Goal: Task Accomplishment & Management: Manage account settings

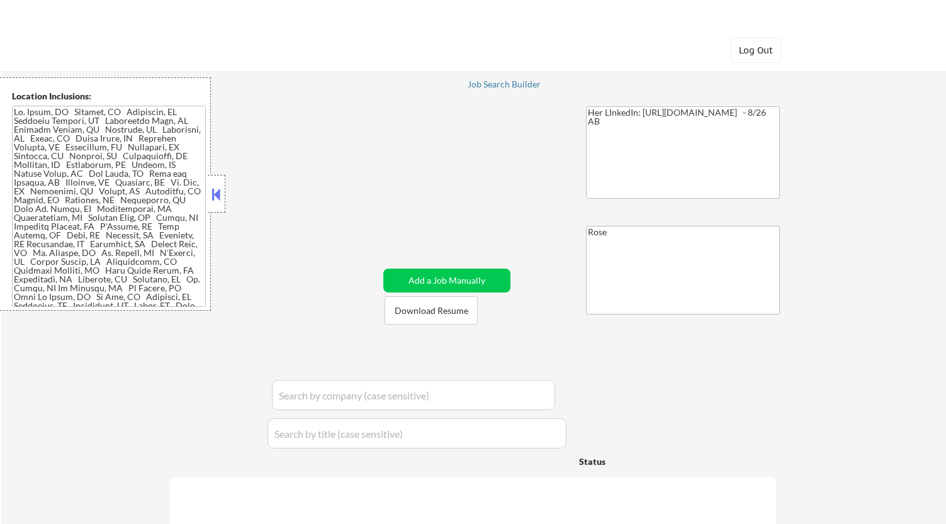
select select ""pending""
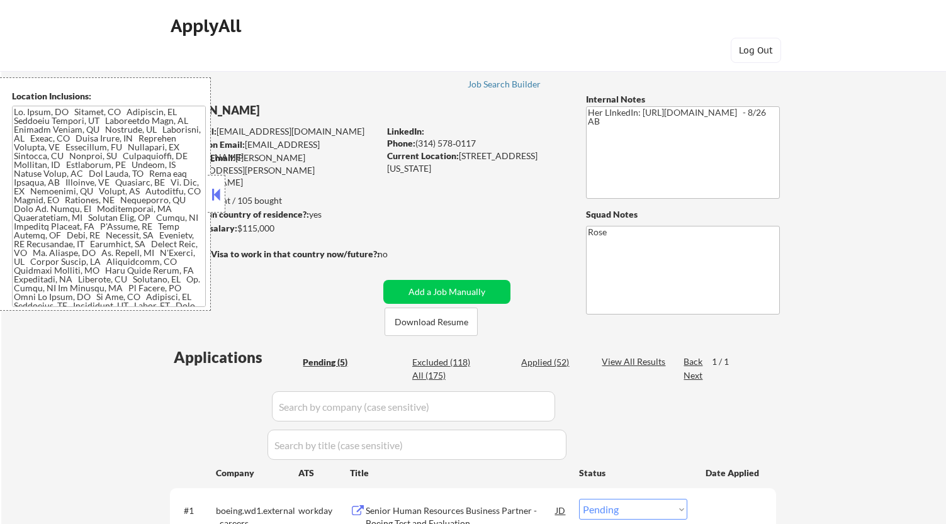
select select ""pending""
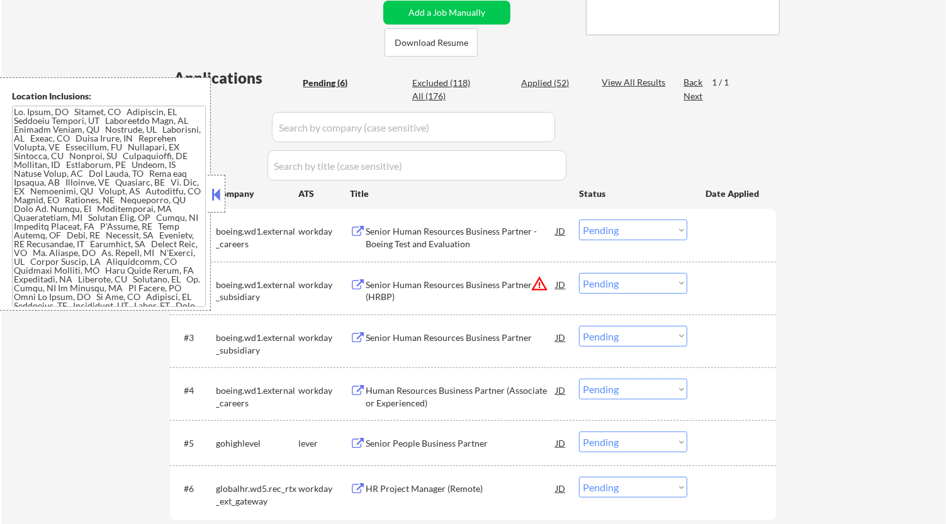
scroll to position [280, 0]
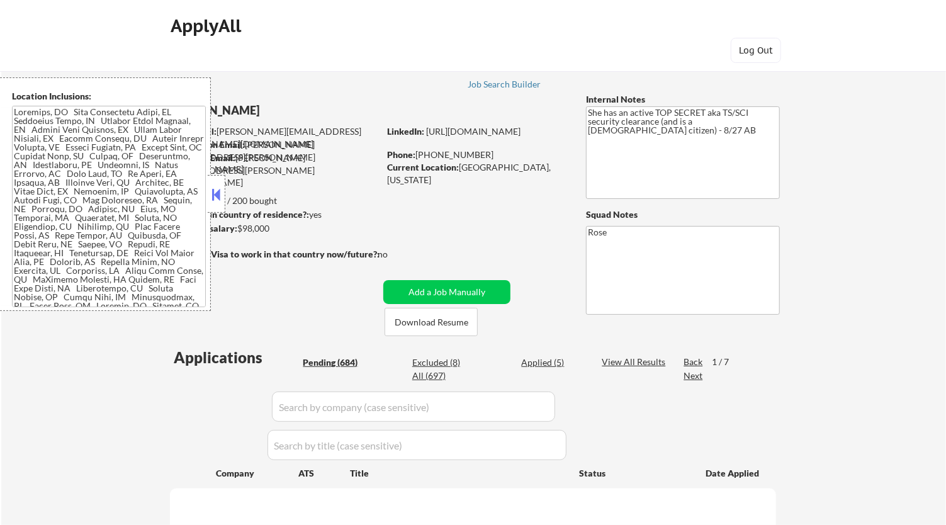
click at [218, 190] on button at bounding box center [217, 194] width 14 height 19
select select ""pending""
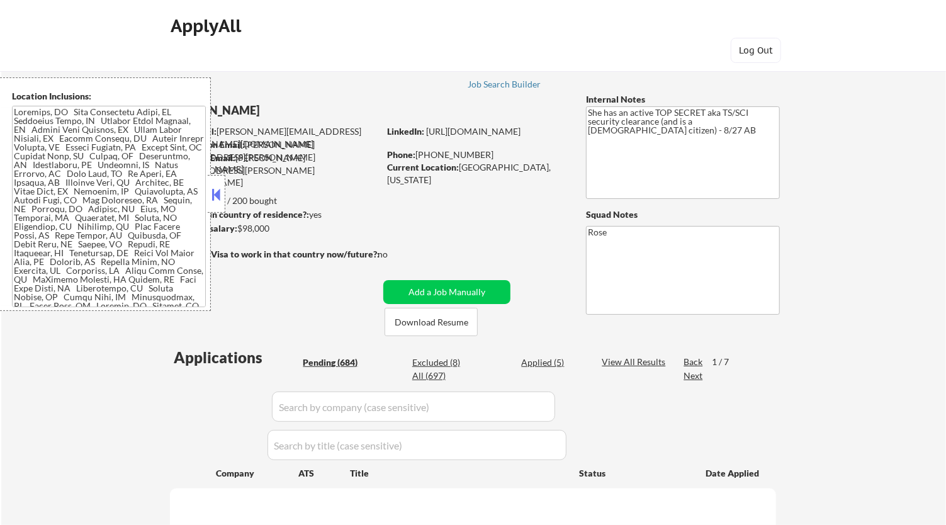
select select ""pending""
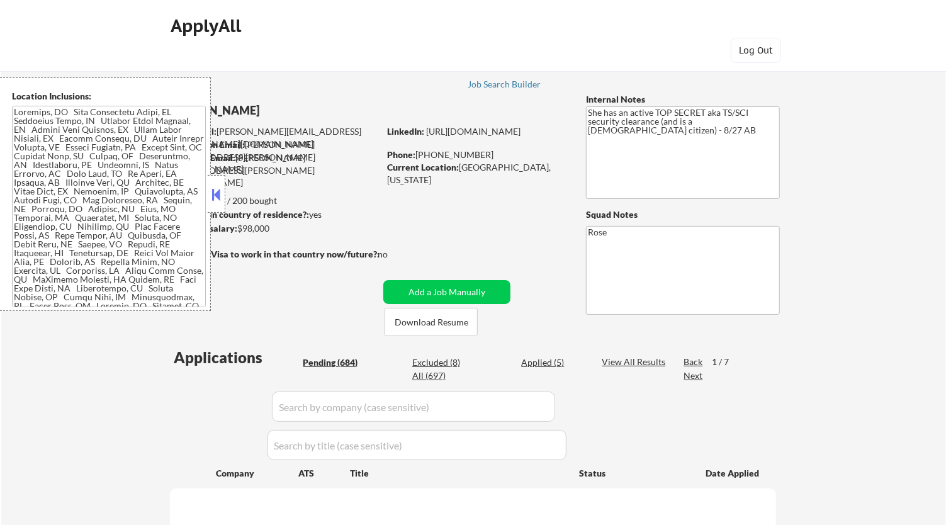
select select ""pending""
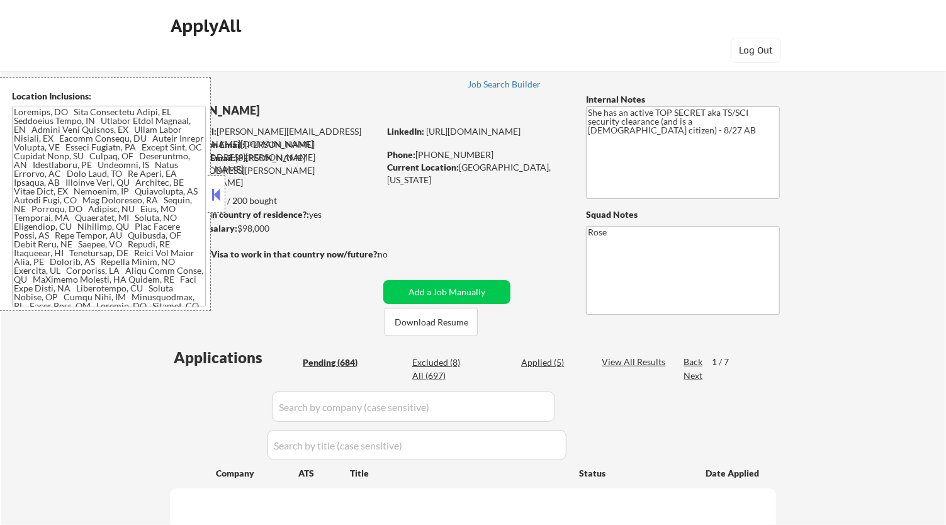
select select ""pending""
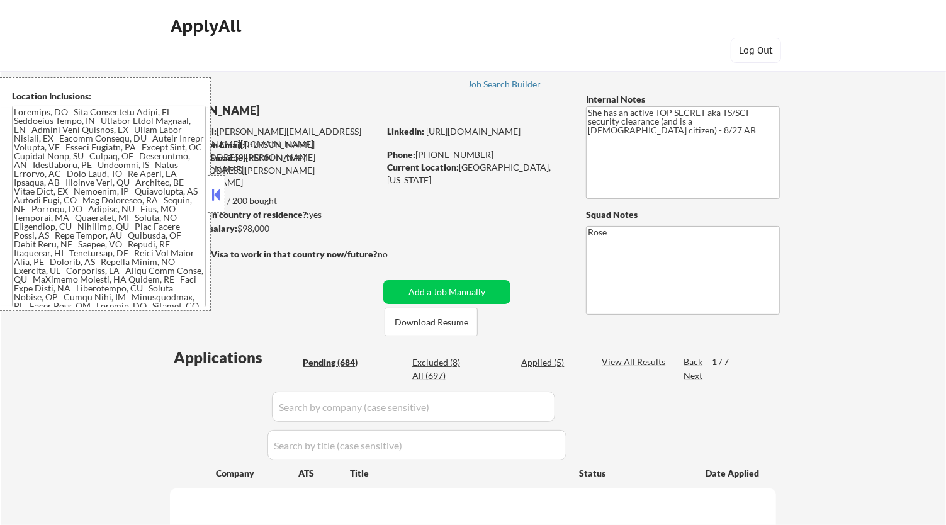
select select ""pending""
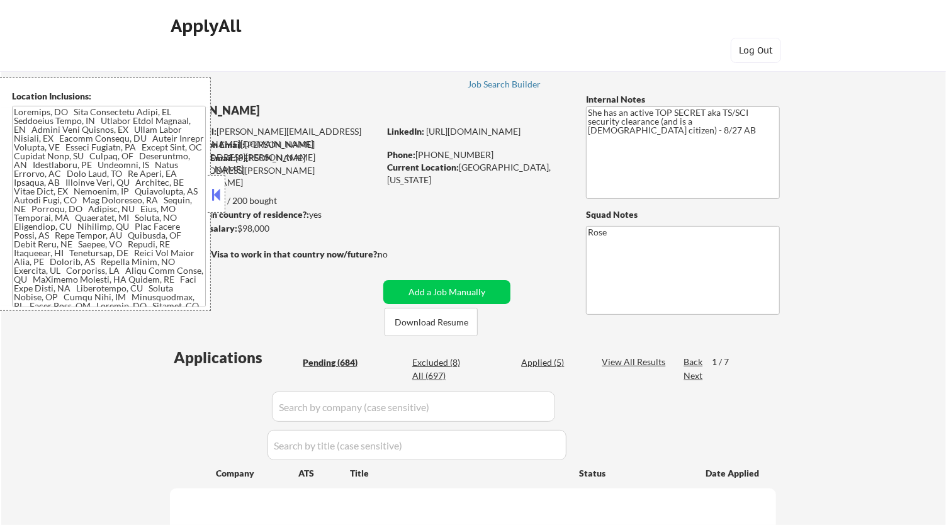
select select ""pending""
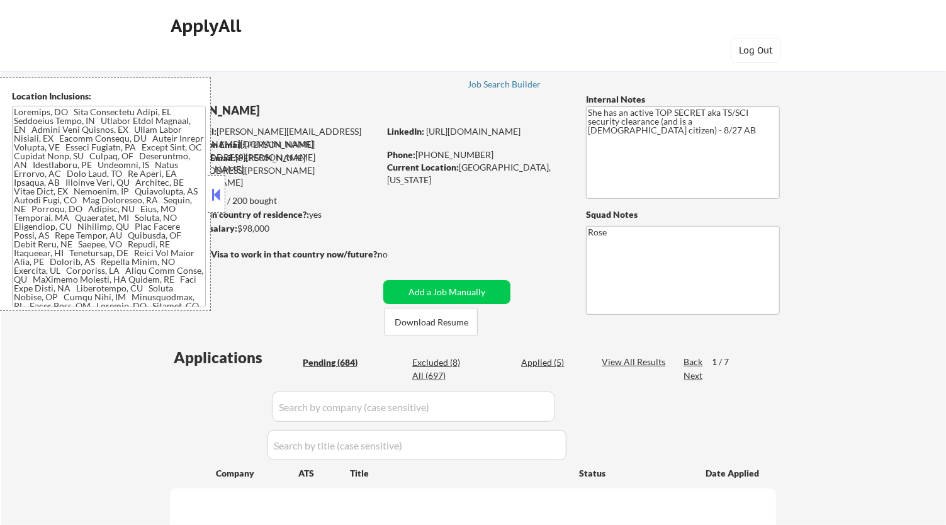
select select ""pending""
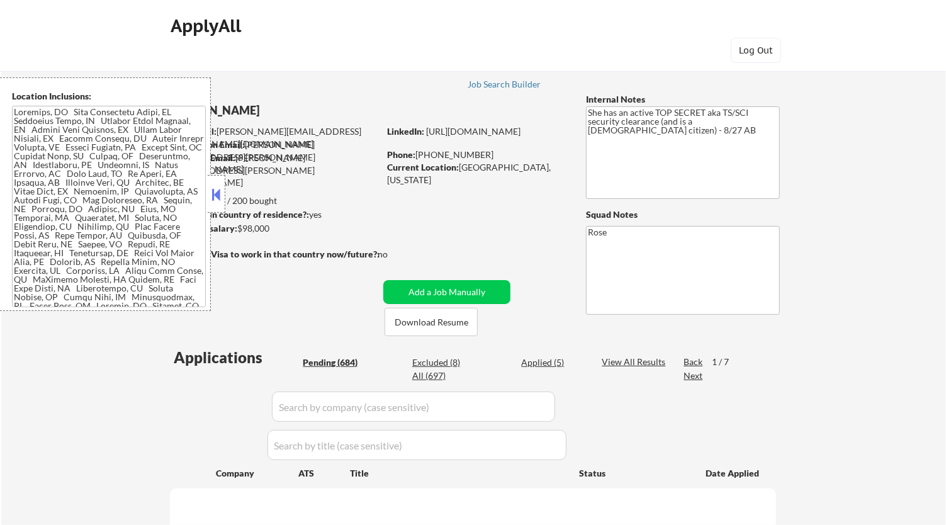
select select ""pending""
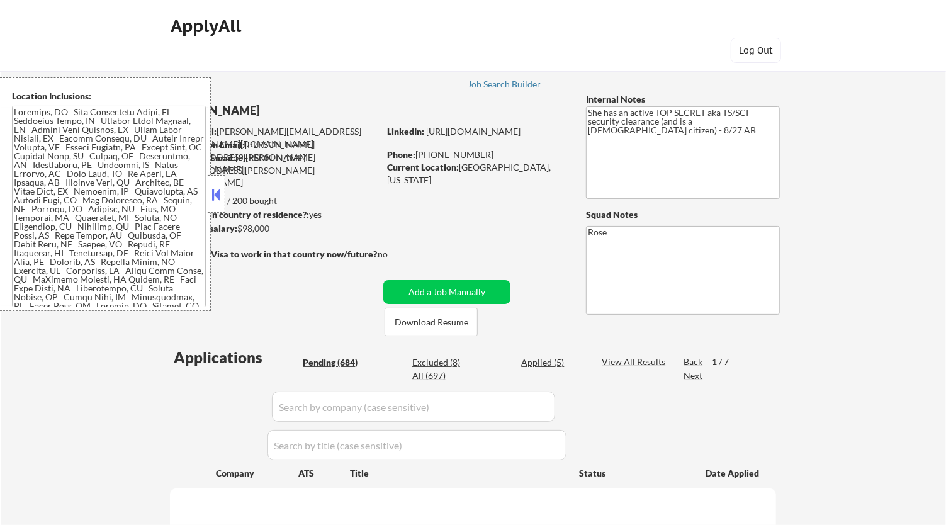
select select ""pending""
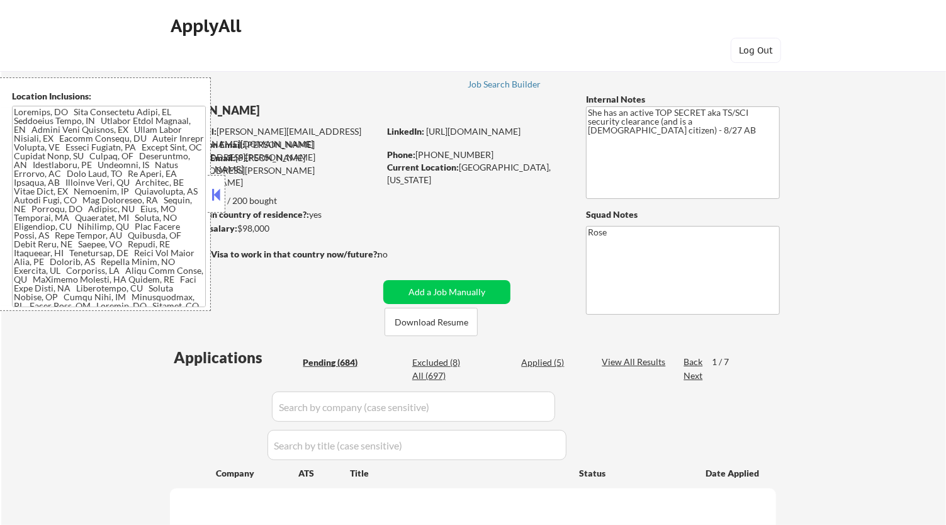
select select ""pending""
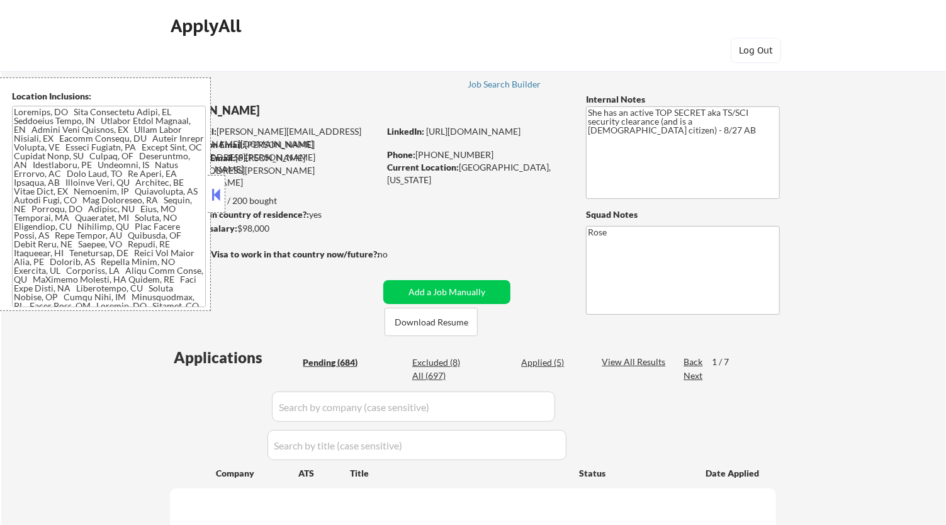
select select ""pending""
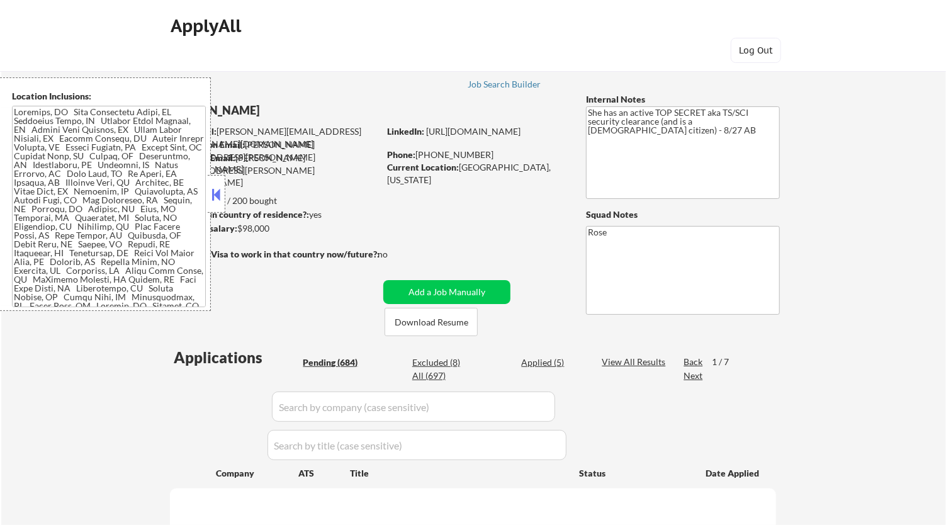
select select ""pending""
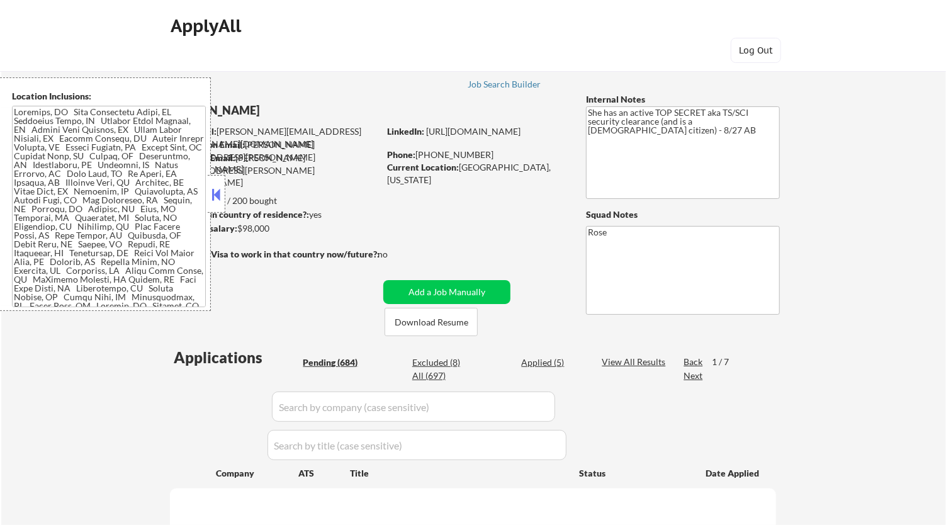
select select ""pending""
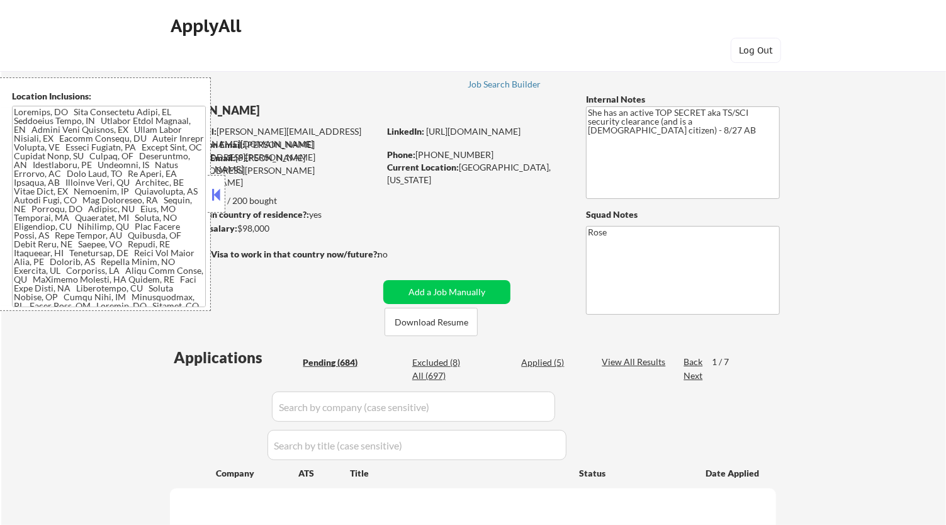
select select ""pending""
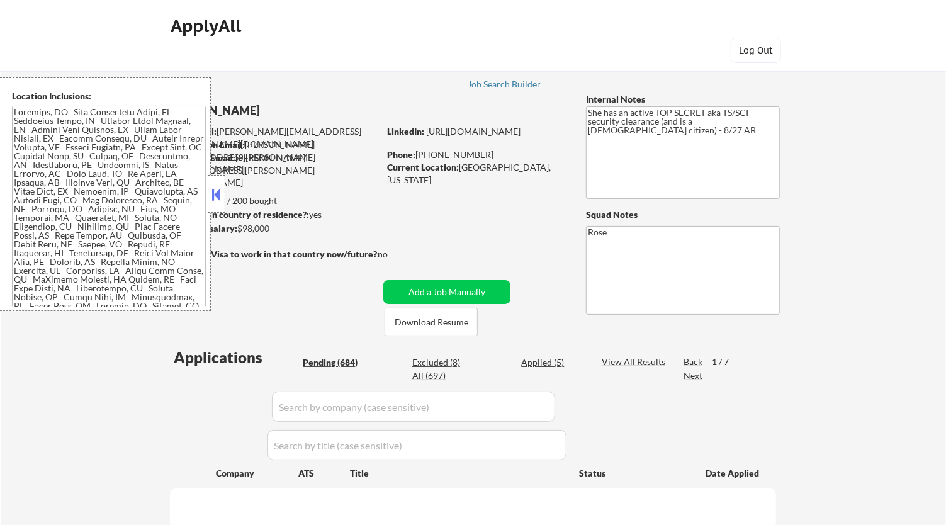
select select ""pending""
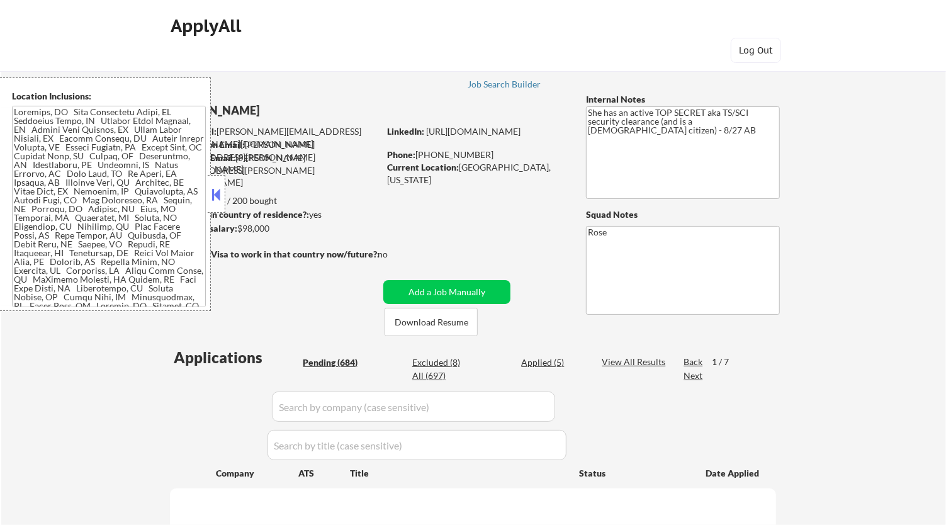
select select ""pending""
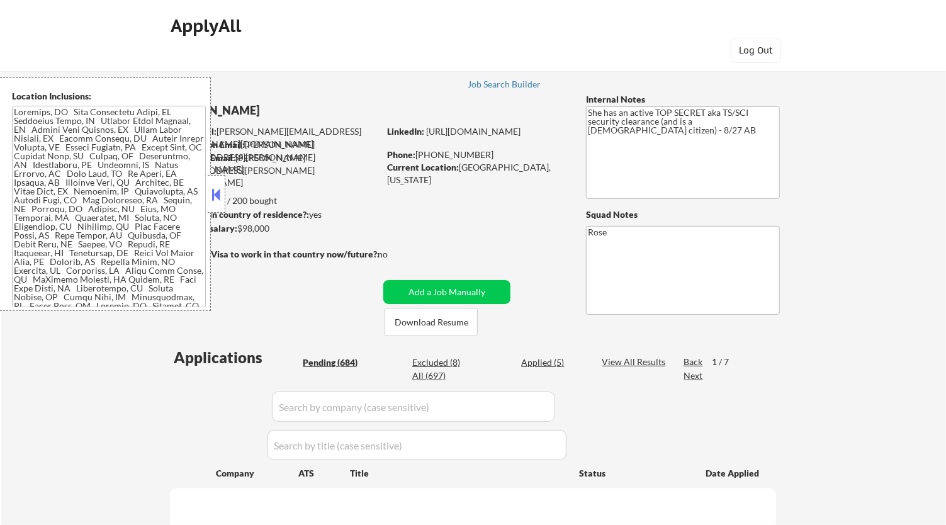
select select ""pending""
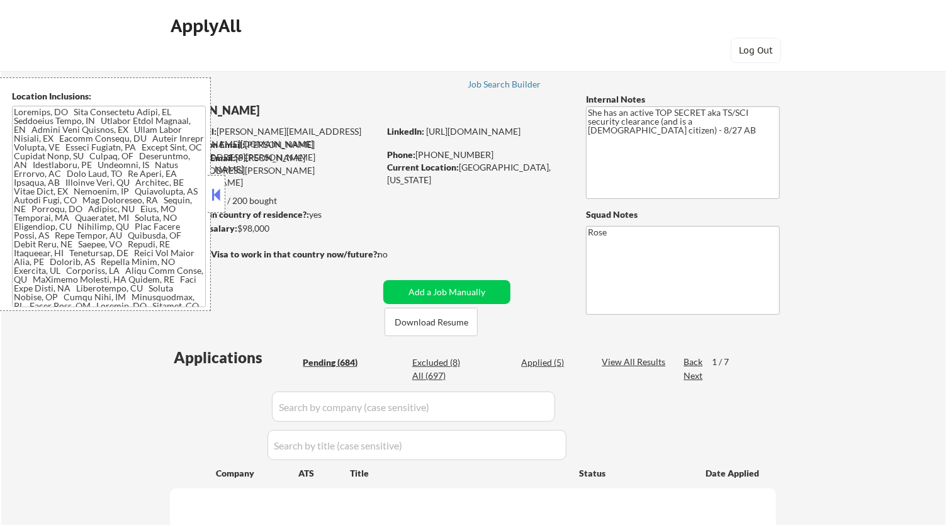
select select ""pending""
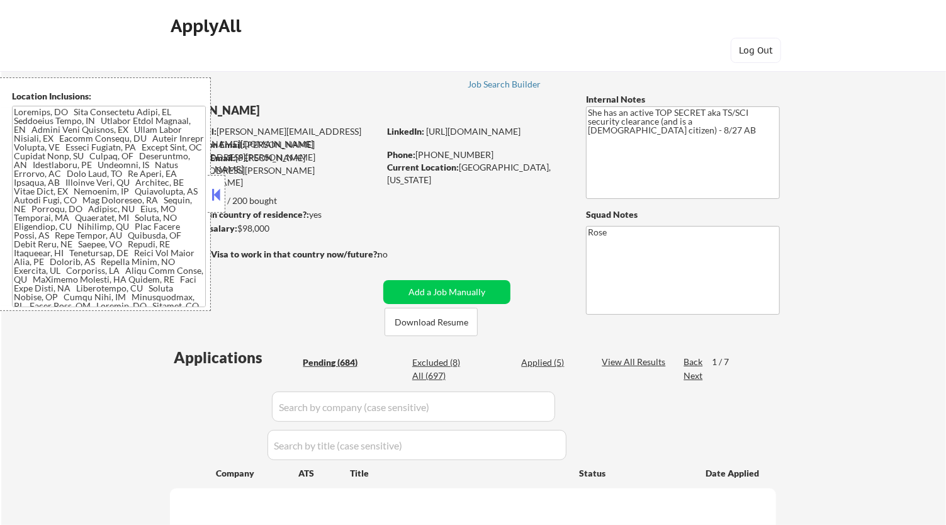
select select ""pending""
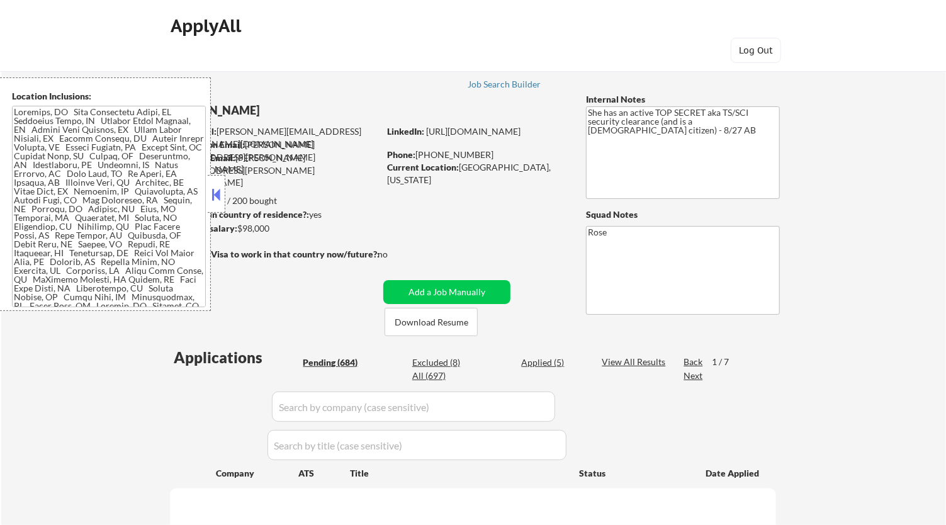
select select ""pending""
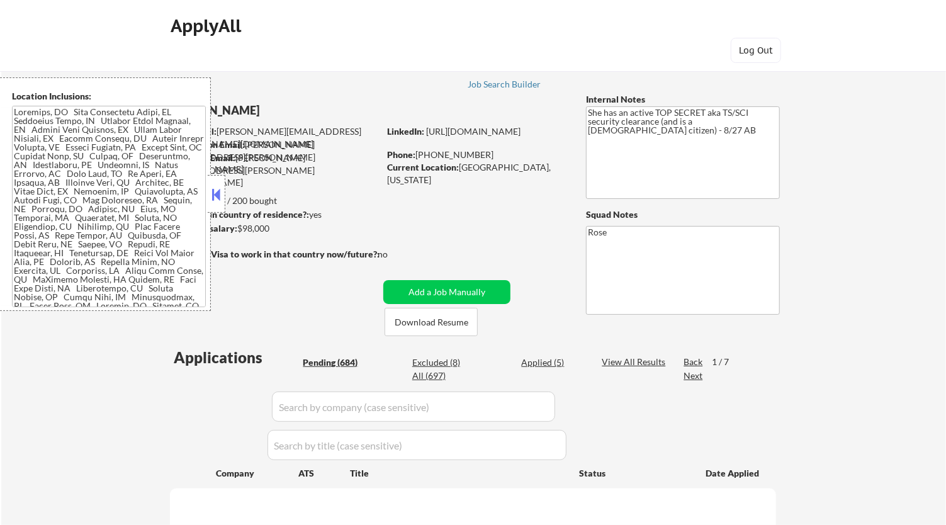
select select ""pending""
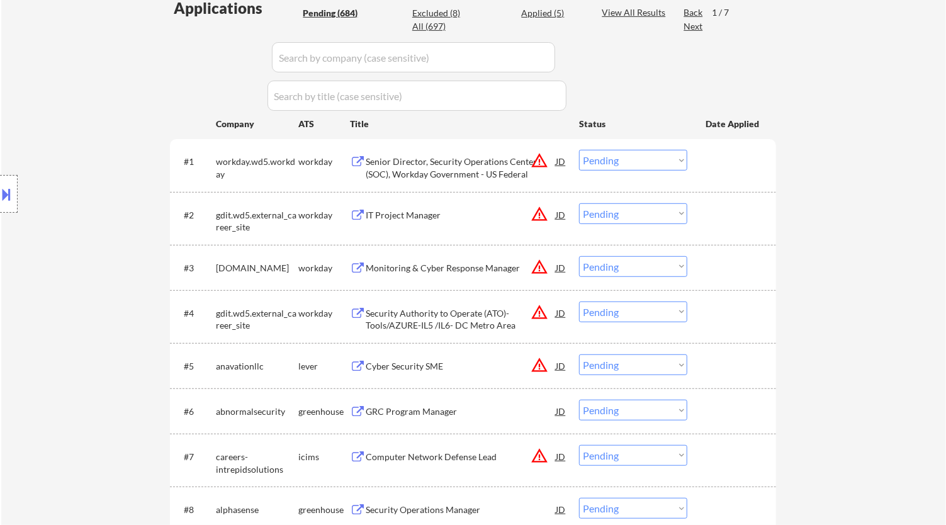
click at [467, 171] on div "Senior Director, Security Operations Center (SOC), Workday Government - US Fede…" at bounding box center [461, 168] width 190 height 25
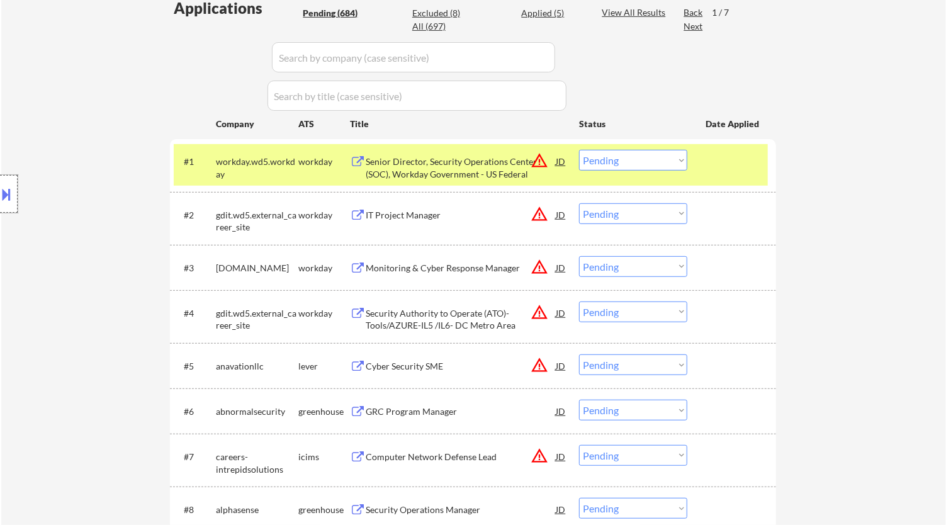
click at [1, 183] on div at bounding box center [9, 194] width 18 height 38
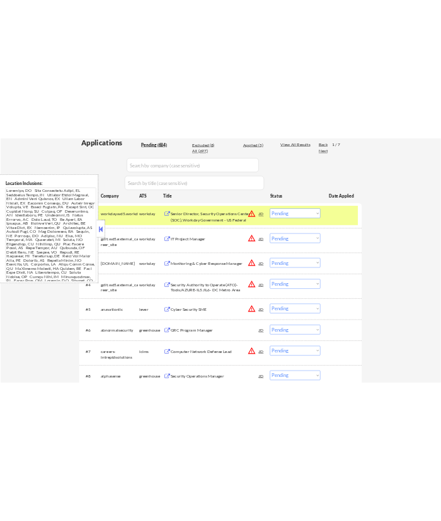
scroll to position [165, 0]
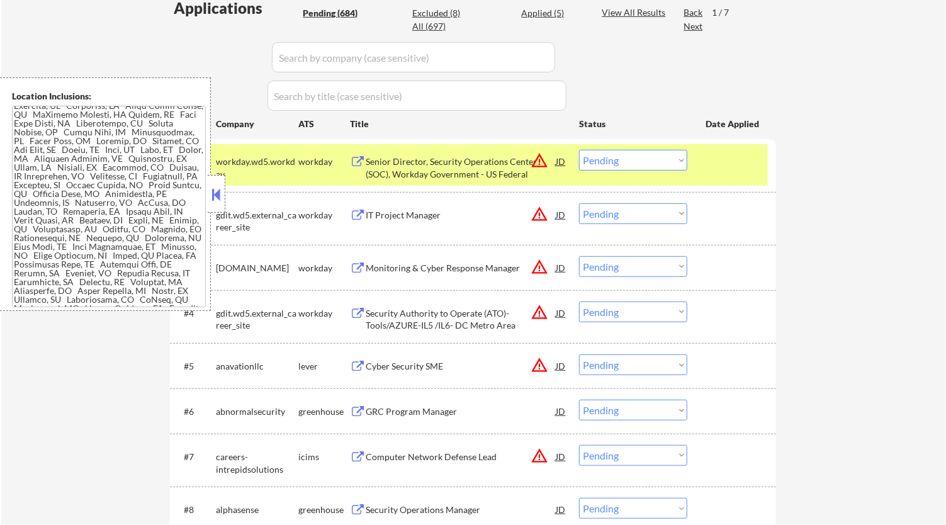
click at [215, 192] on button at bounding box center [217, 194] width 14 height 19
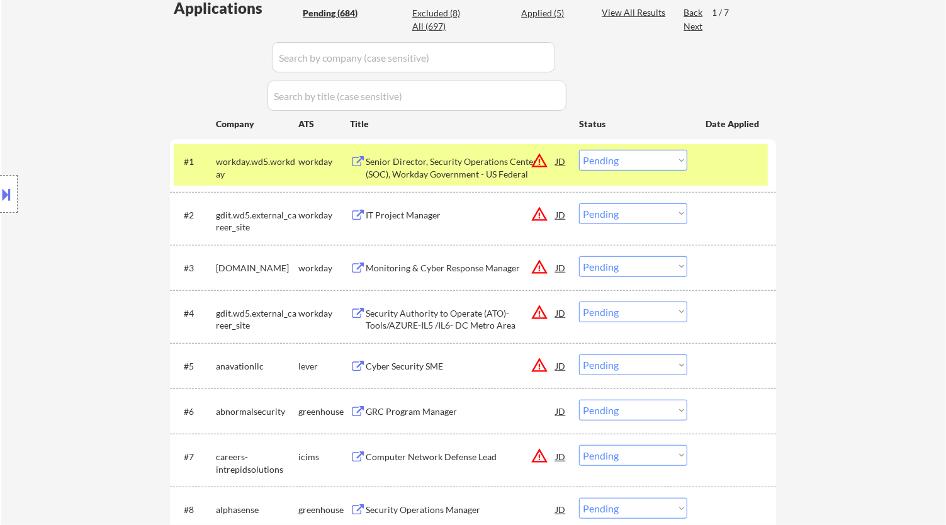
select select ""pending""
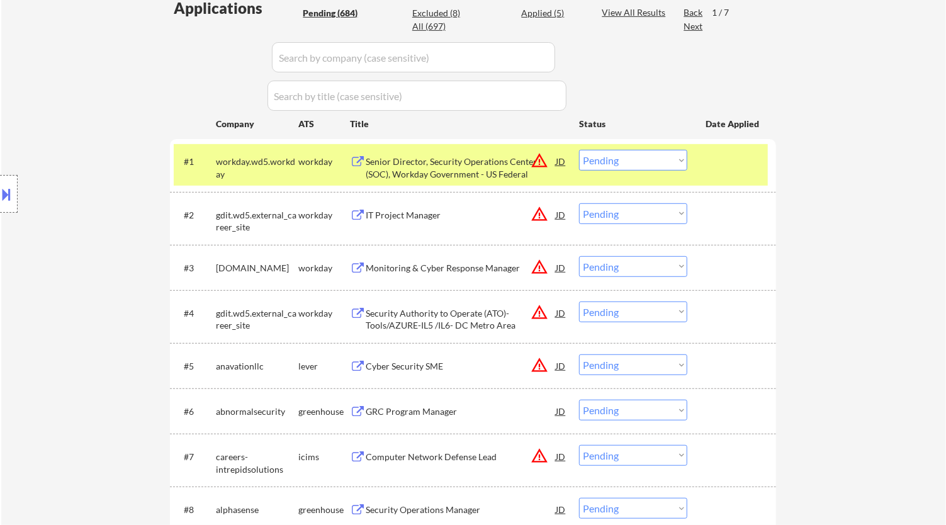
select select ""pending""
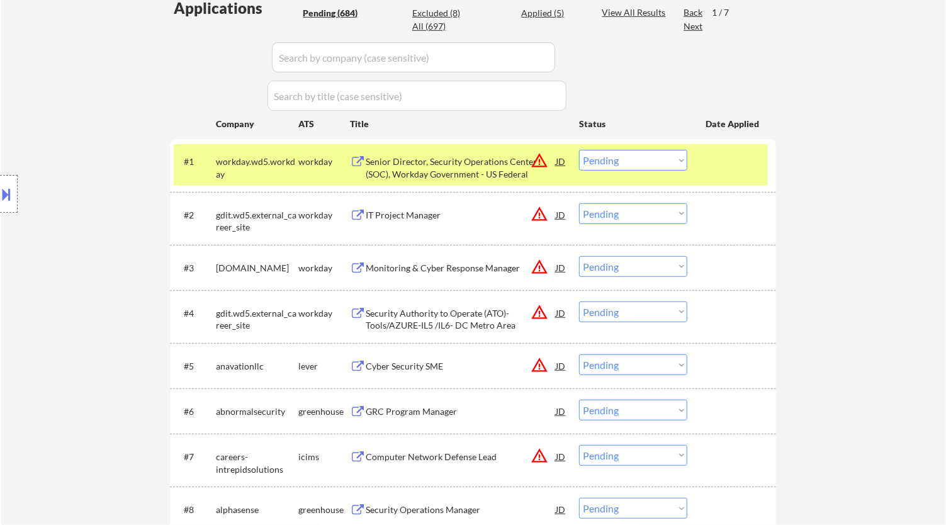
select select ""pending""
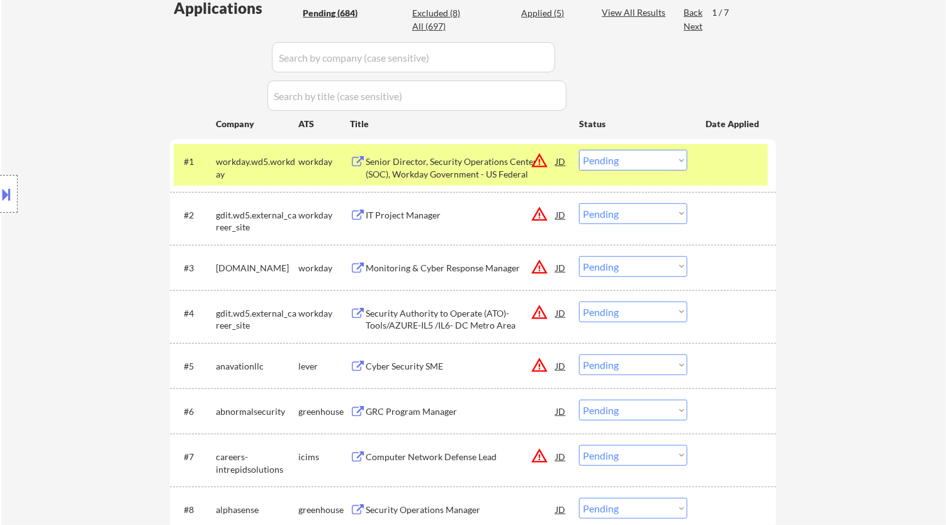
select select ""pending""
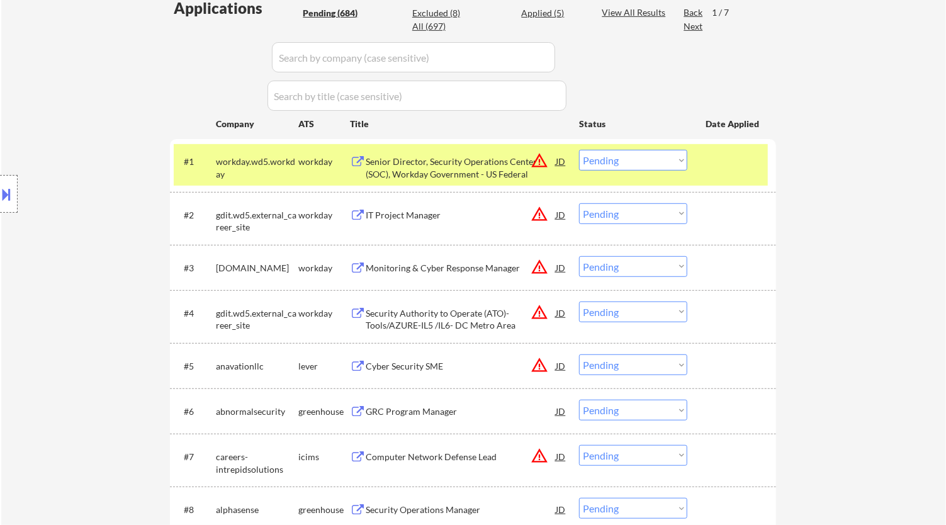
select select ""pending""
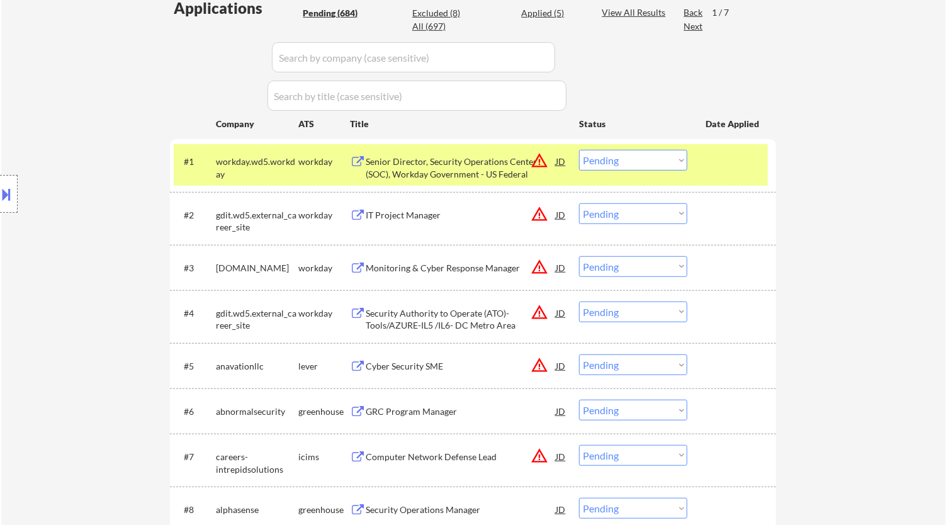
select select ""pending""
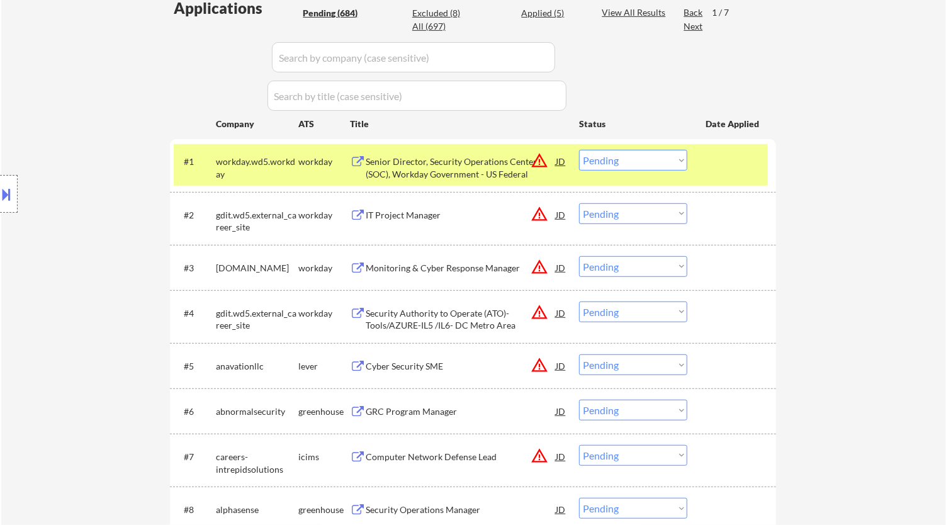
select select ""pending""
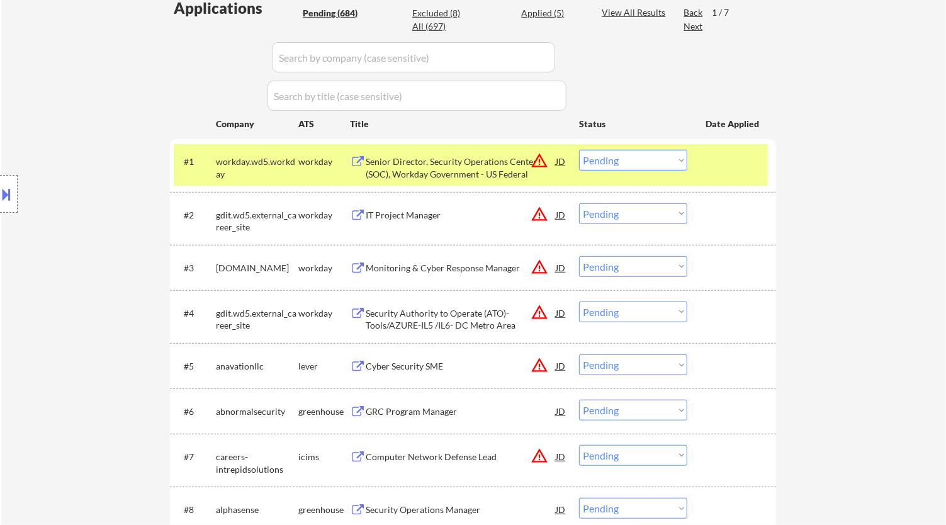
select select ""pending""
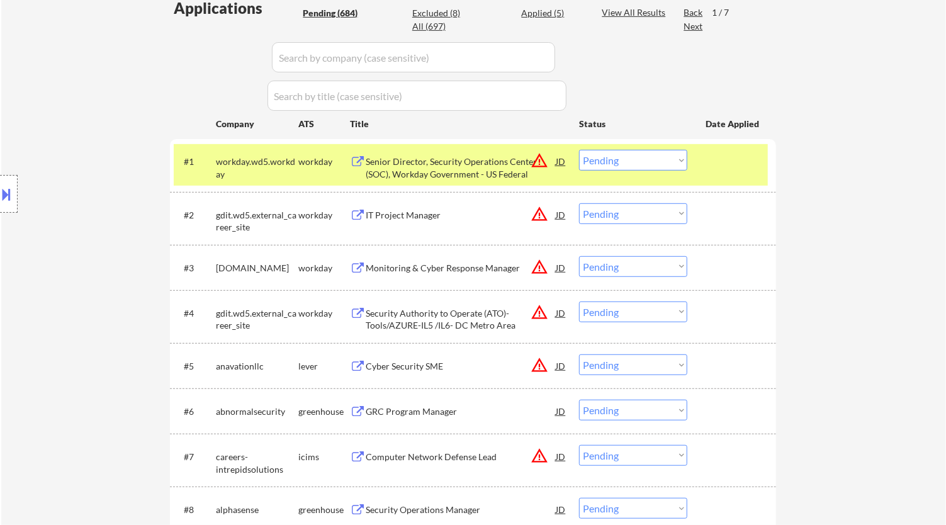
select select ""pending""
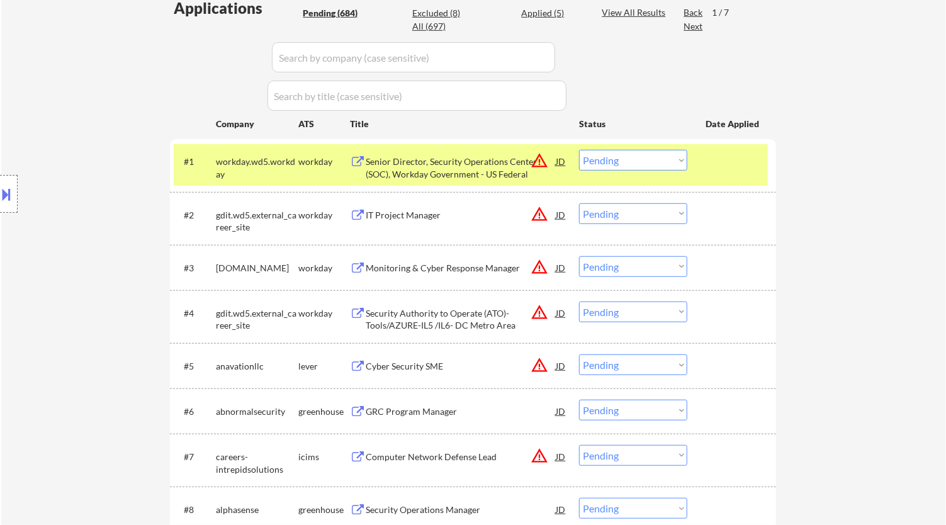
select select ""pending""
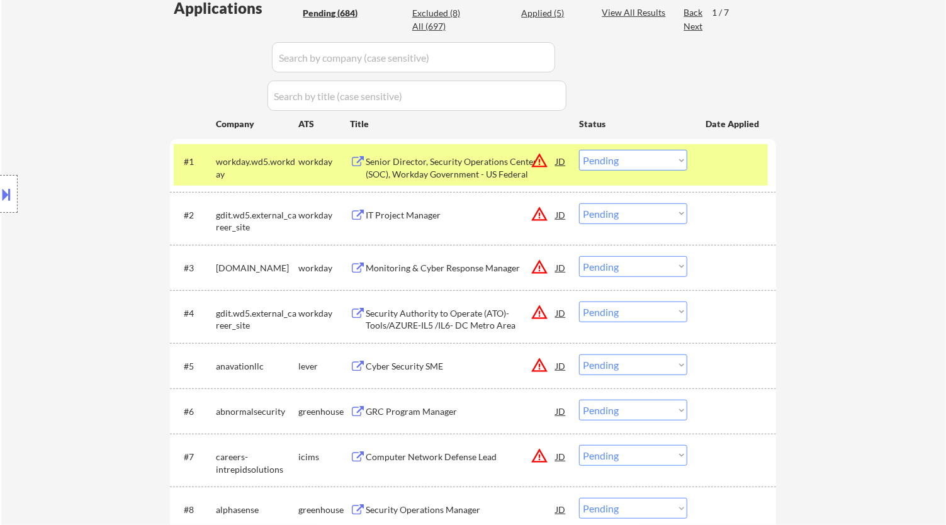
select select ""pending""
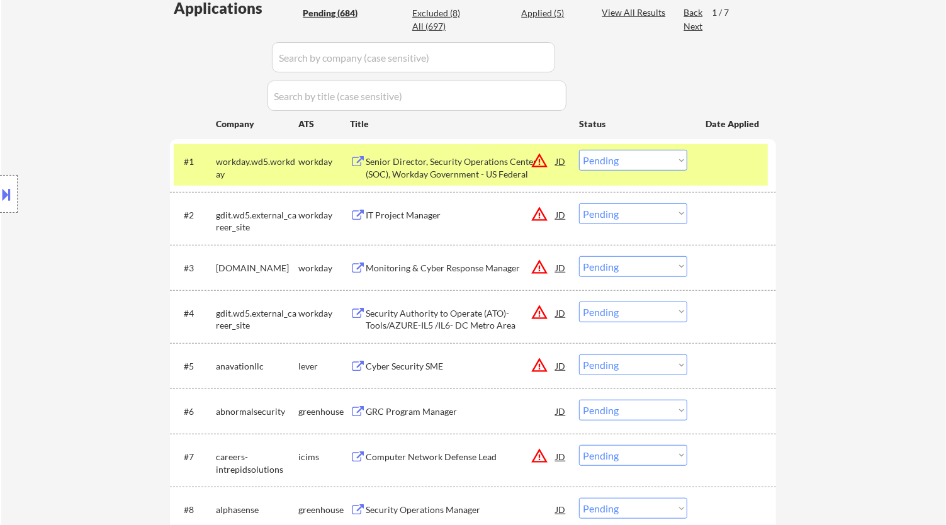
select select ""pending""
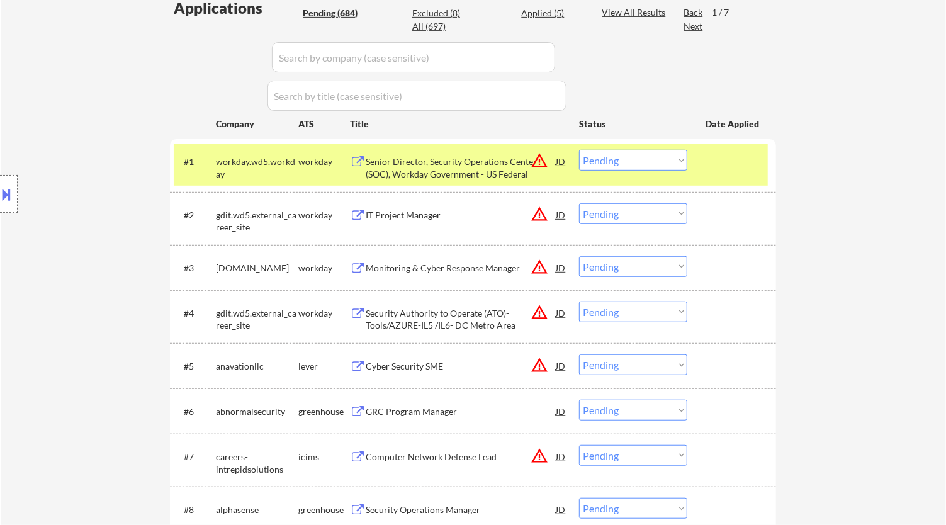
select select ""pending""
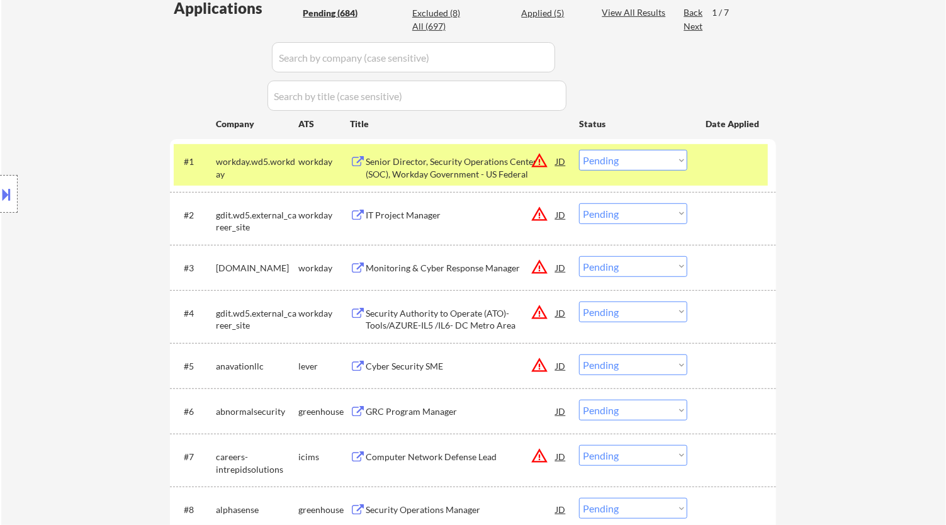
select select ""pending""
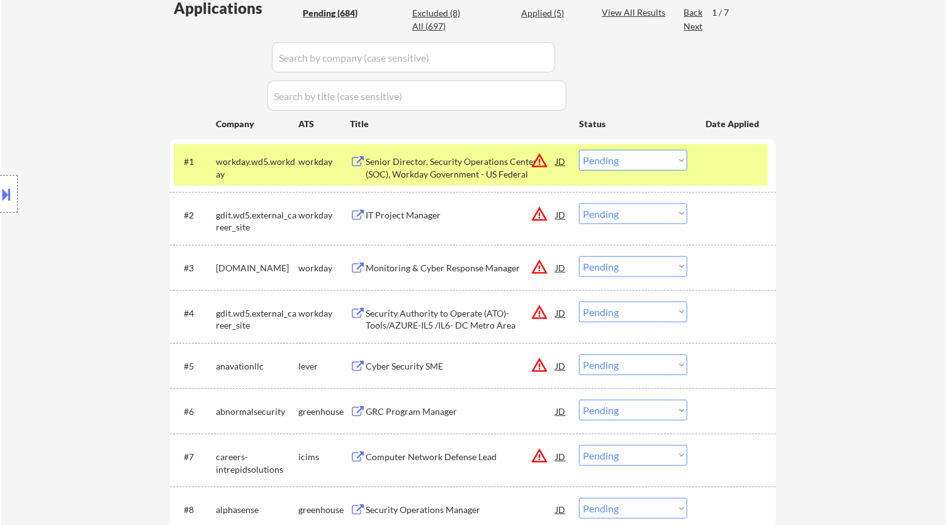
select select ""pending""
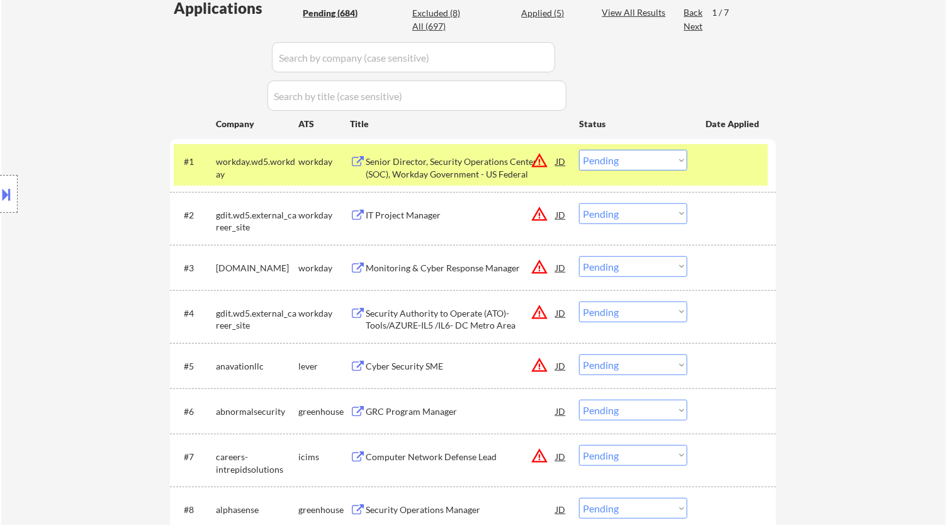
select select ""pending""
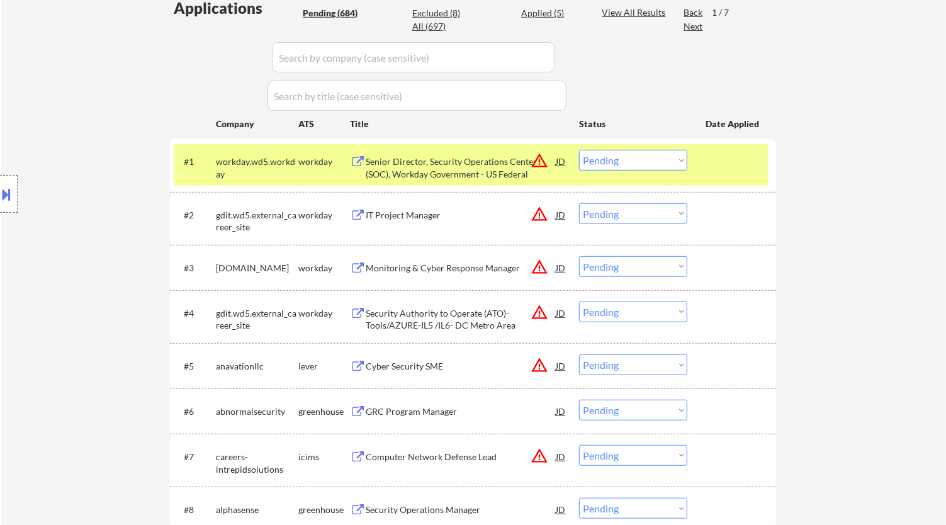
select select ""pending""
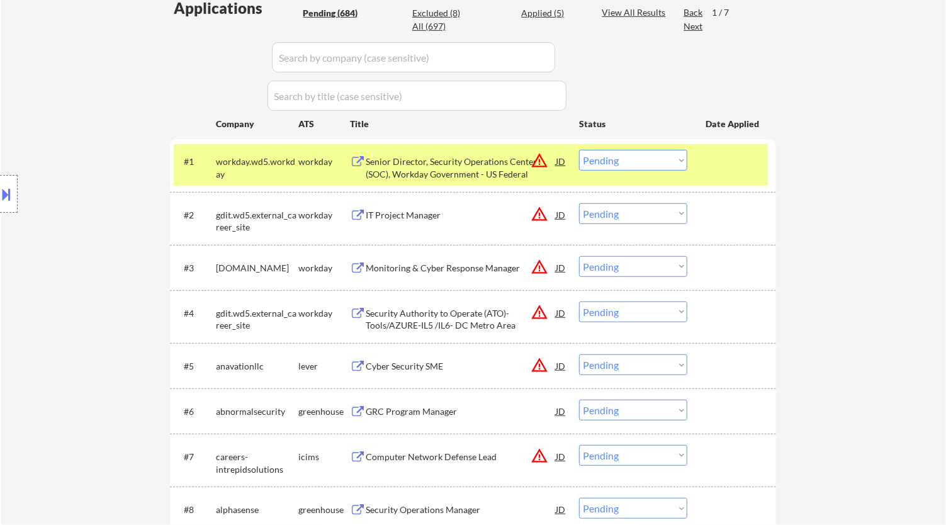
select select ""pending""
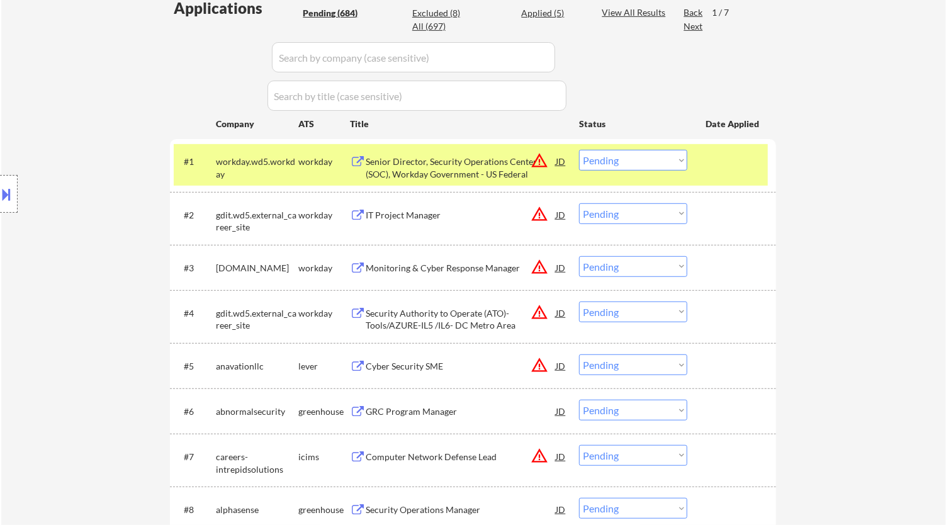
select select ""pending""
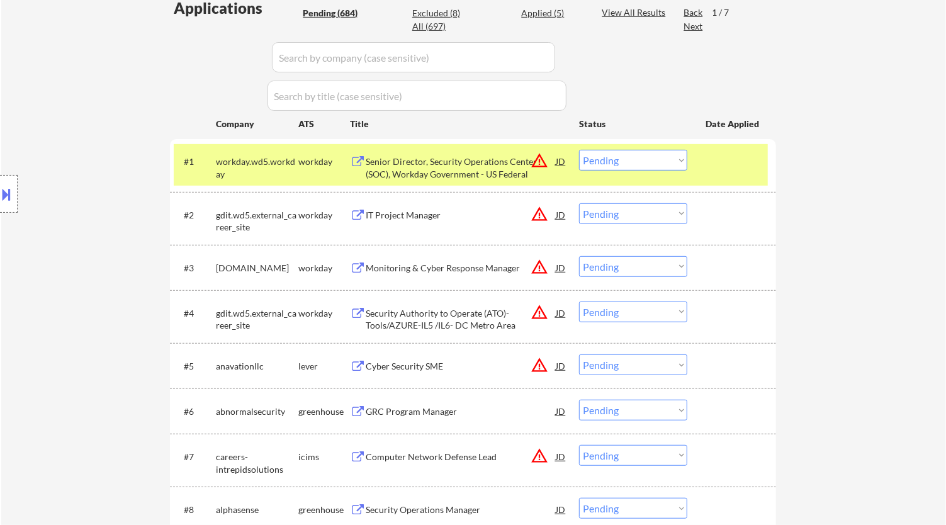
select select ""pending""
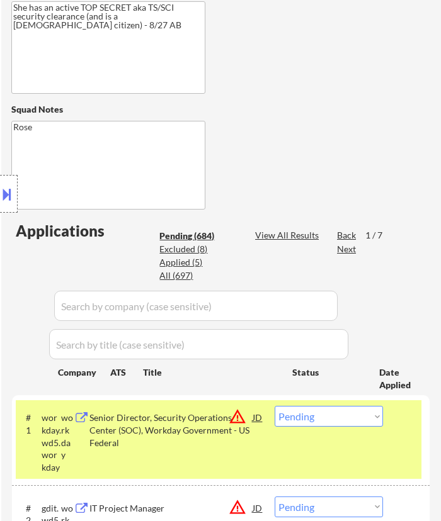
click at [303, 411] on select "Choose an option... Pending Applied Excluded (Questions) Excluded (Expired) Exc…" at bounding box center [329, 416] width 108 height 21
click at [275, 406] on select "Choose an option... Pending Applied Excluded (Questions) Excluded (Expired) Exc…" at bounding box center [329, 416] width 108 height 21
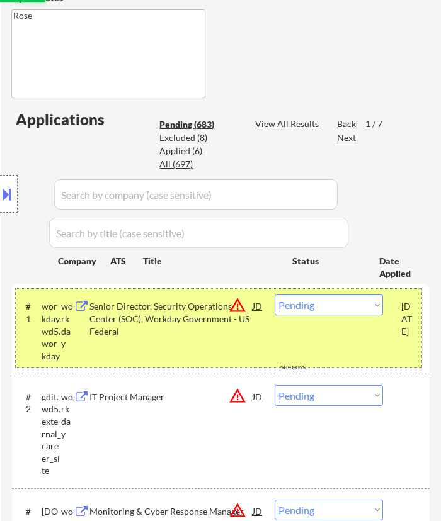
click at [187, 314] on div "#1 workday.wd5.workday workday Senior Director, Security Operations Center (SOC…" at bounding box center [218, 328] width 405 height 79
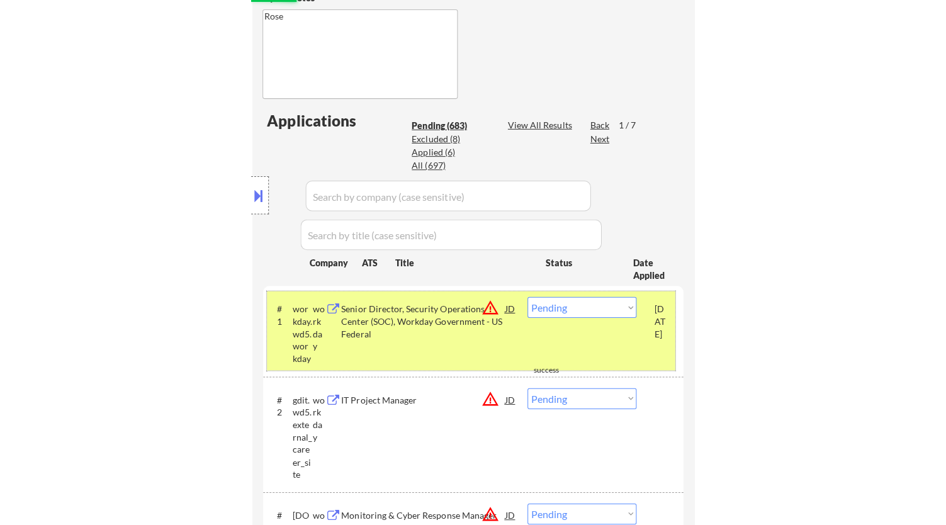
scroll to position [489, 0]
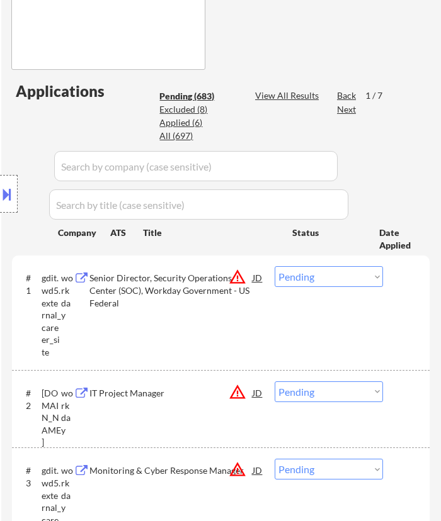
click at [196, 293] on div "Location Inclusions:" at bounding box center [112, 194] width 225 height 234
click at [207, 281] on div "Location Inclusions:" at bounding box center [112, 194] width 225 height 234
click at [232, 285] on div "Senior Director, Security Operations Center (SOC), Workday Government - US Fede…" at bounding box center [170, 290] width 163 height 37
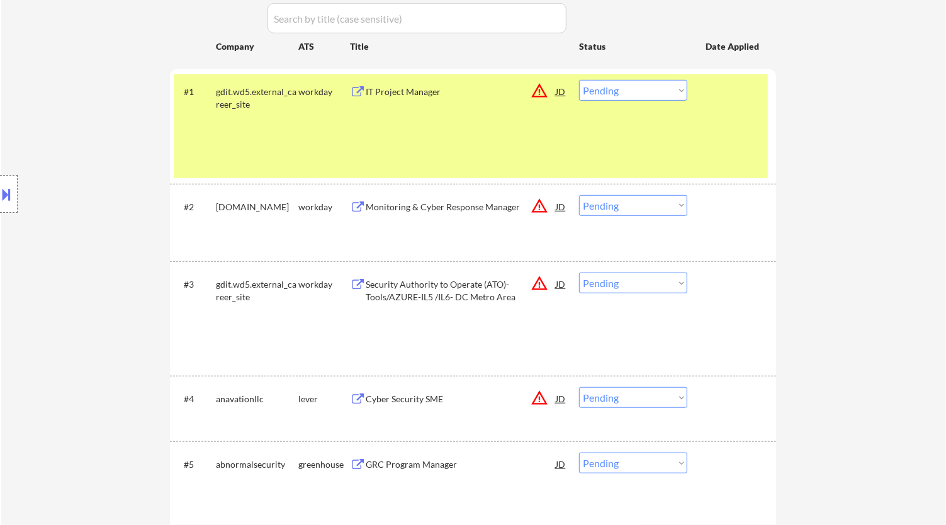
scroll to position [419, 0]
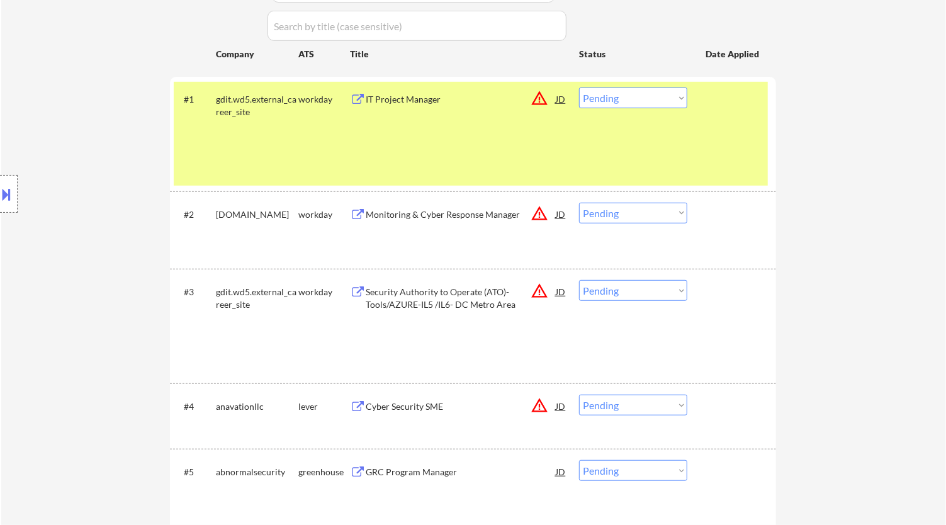
click at [611, 101] on select "Choose an option... Pending Applied Excluded (Questions) Excluded (Expired) Exc…" at bounding box center [633, 98] width 108 height 21
click at [579, 88] on select "Choose an option... Pending Applied Excluded (Questions) Excluded (Expired) Exc…" at bounding box center [633, 98] width 108 height 21
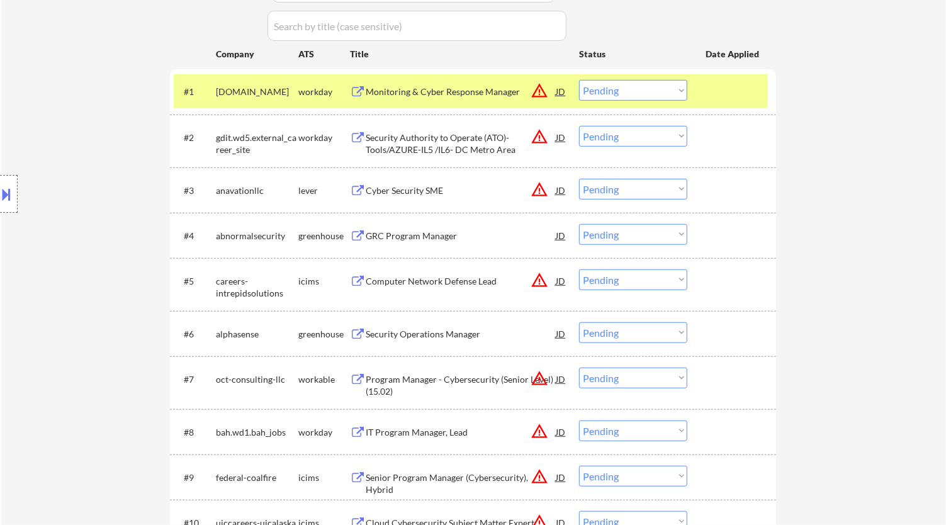
click at [499, 91] on div "Monitoring & Cyber Response Manager" at bounding box center [461, 92] width 190 height 13
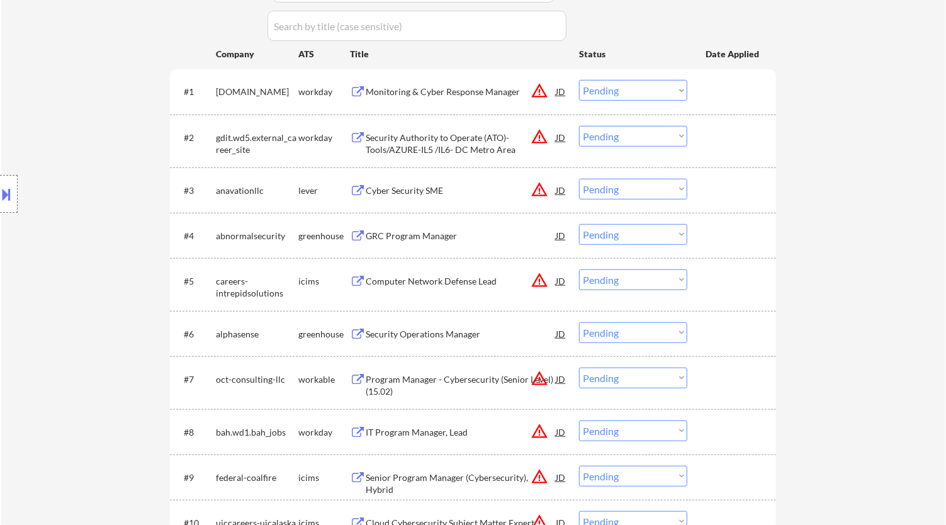
click at [664, 89] on select "Choose an option... Pending Applied Excluded (Questions) Excluded (Expired) Exc…" at bounding box center [633, 90] width 108 height 21
click at [579, 80] on select "Choose an option... Pending Applied Excluded (Questions) Excluded (Expired) Exc…" at bounding box center [633, 90] width 108 height 21
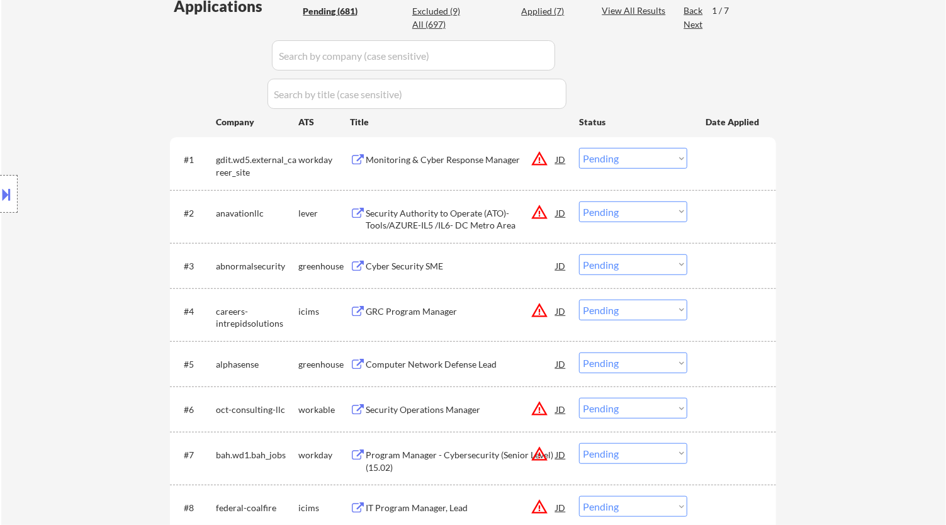
scroll to position [349, 0]
click at [476, 155] on div "Monitoring & Cyber Response Manager" at bounding box center [461, 161] width 190 height 23
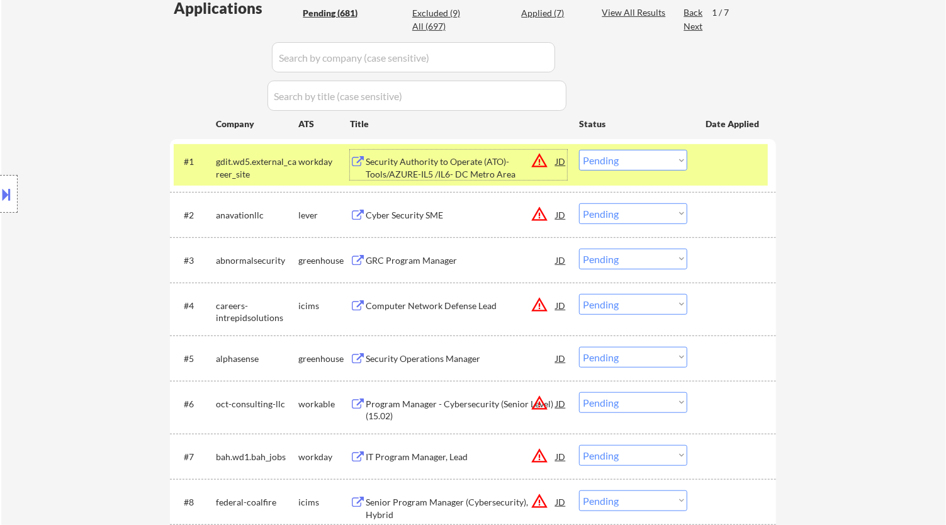
click at [636, 161] on select "Choose an option... Pending Applied Excluded (Questions) Excluded (Expired) Exc…" at bounding box center [633, 160] width 108 height 21
click at [579, 150] on select "Choose an option... Pending Applied Excluded (Questions) Excluded (Expired) Exc…" at bounding box center [633, 160] width 108 height 21
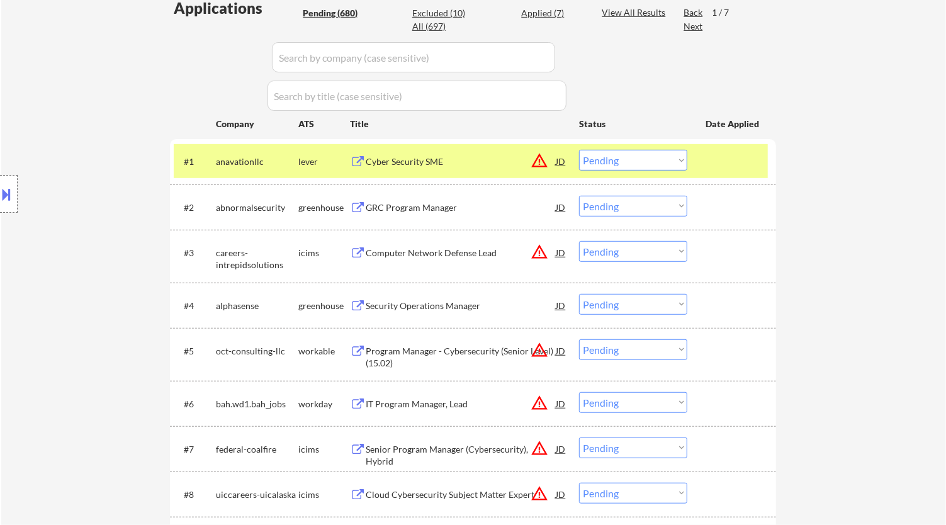
click at [482, 169] on div "Cyber Security SME" at bounding box center [461, 161] width 190 height 23
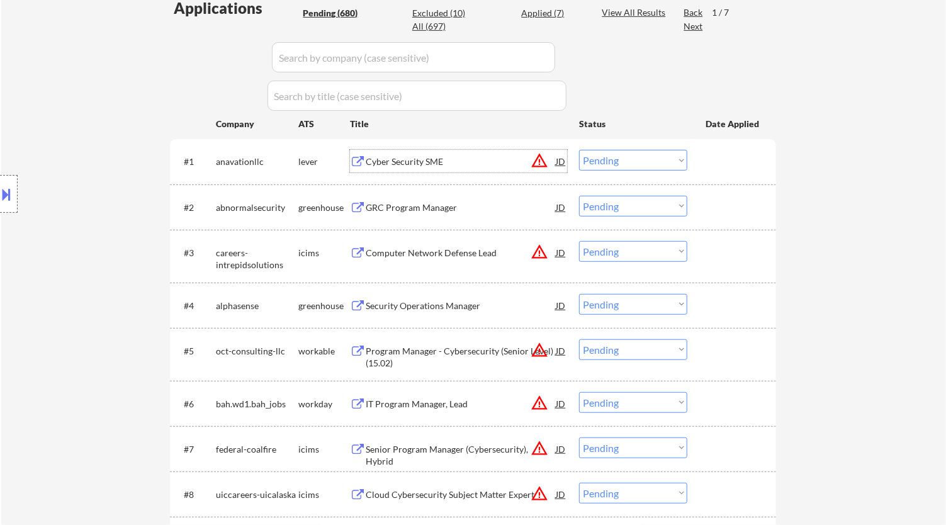
click at [504, 164] on div "Cyber Security SME" at bounding box center [461, 162] width 190 height 13
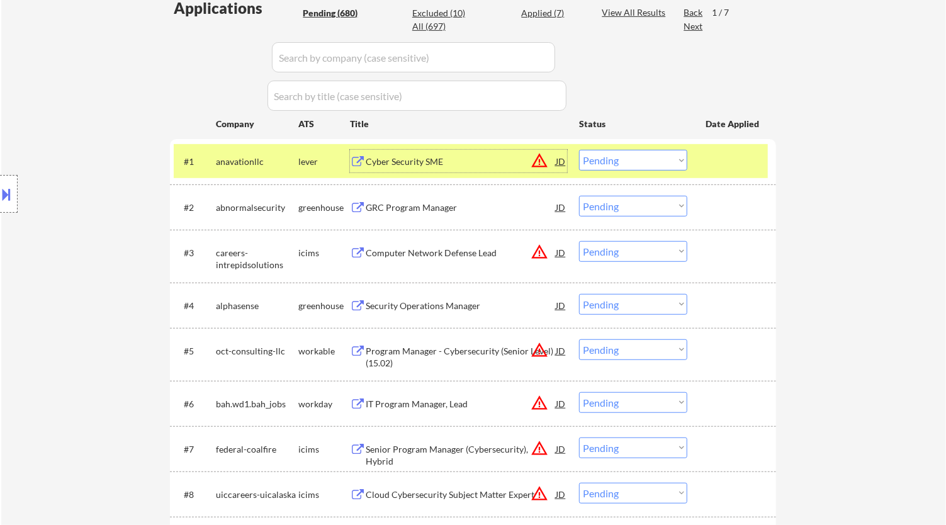
click at [16, 186] on div at bounding box center [9, 194] width 18 height 38
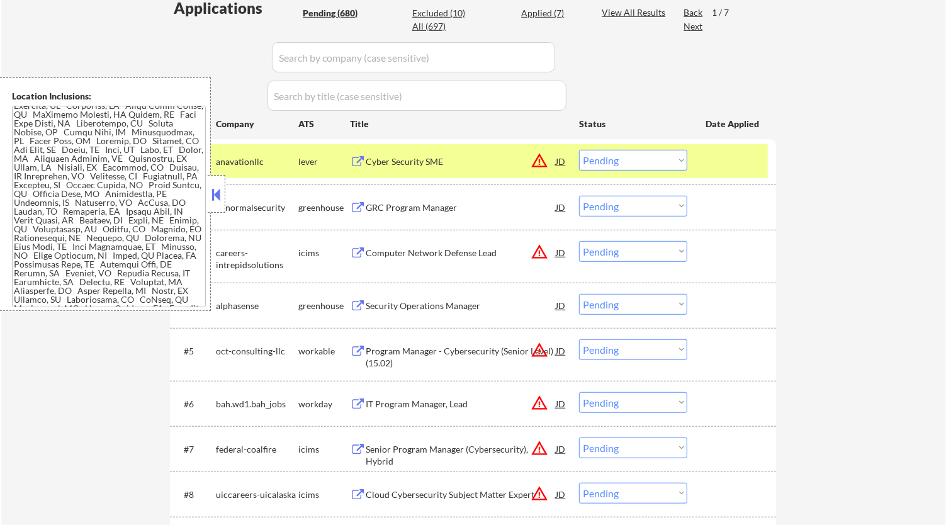
click at [220, 193] on button at bounding box center [217, 194] width 14 height 19
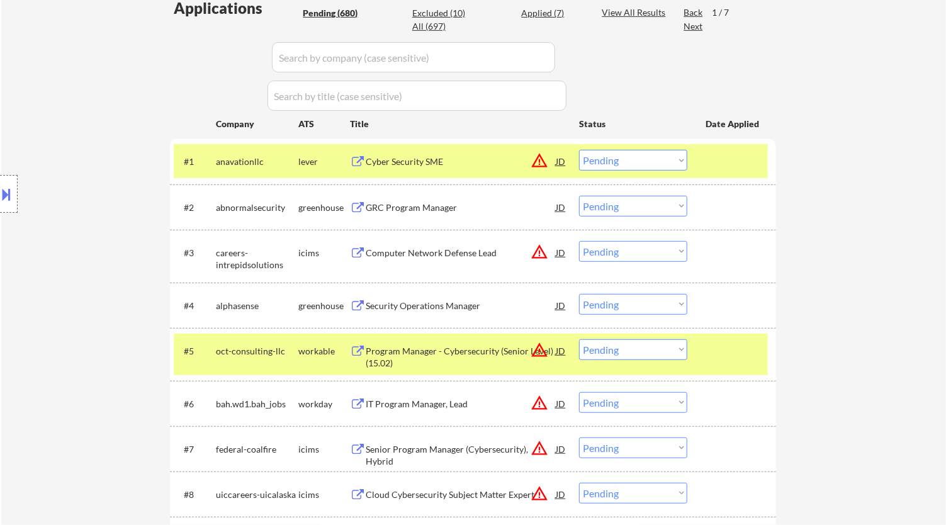
click at [653, 159] on select "Choose an option... Pending Applied Excluded (Questions) Excluded (Expired) Exc…" at bounding box center [633, 160] width 108 height 21
click at [579, 150] on select "Choose an option... Pending Applied Excluded (Questions) Excluded (Expired) Exc…" at bounding box center [633, 160] width 108 height 21
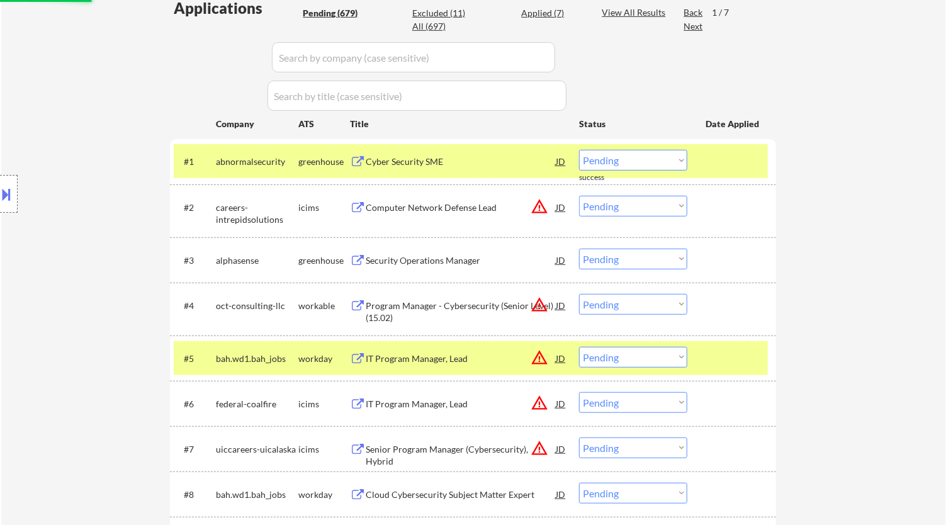
click at [737, 353] on div at bounding box center [733, 358] width 55 height 23
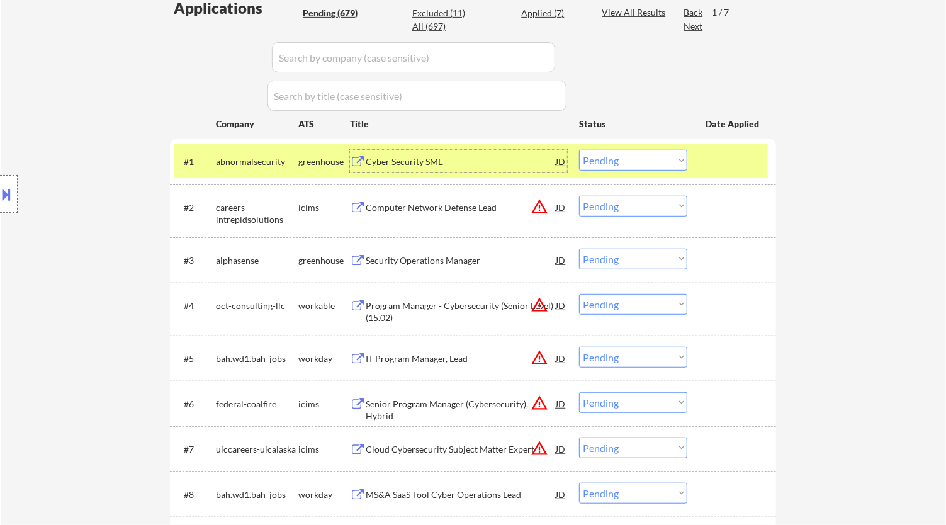
click at [461, 164] on div "Cyber Security SME" at bounding box center [461, 162] width 190 height 13
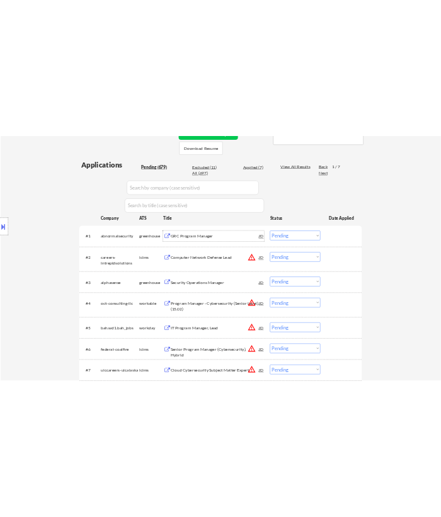
scroll to position [280, 0]
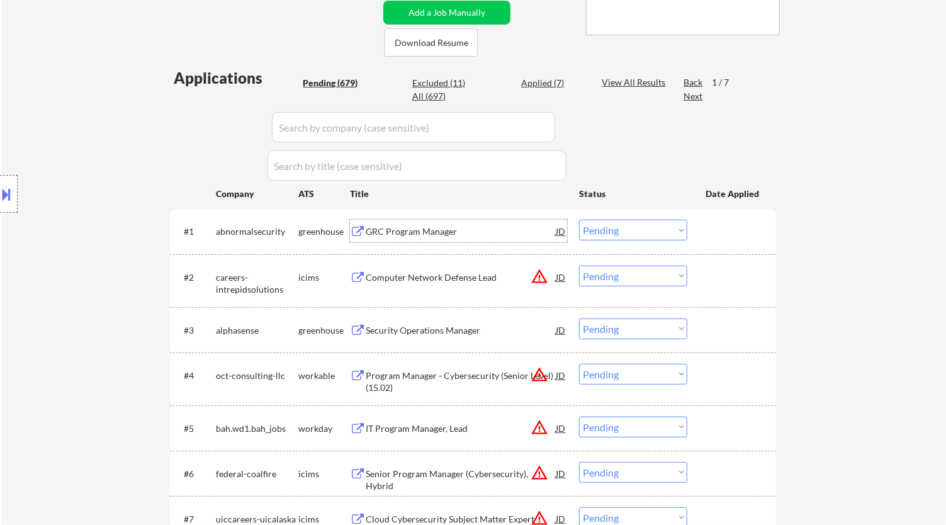
click at [604, 229] on select "Choose an option... Pending Applied Excluded (Questions) Excluded (Expired) Exc…" at bounding box center [633, 230] width 108 height 21
click at [579, 220] on select "Choose an option... Pending Applied Excluded (Questions) Excluded (Expired) Exc…" at bounding box center [633, 230] width 108 height 21
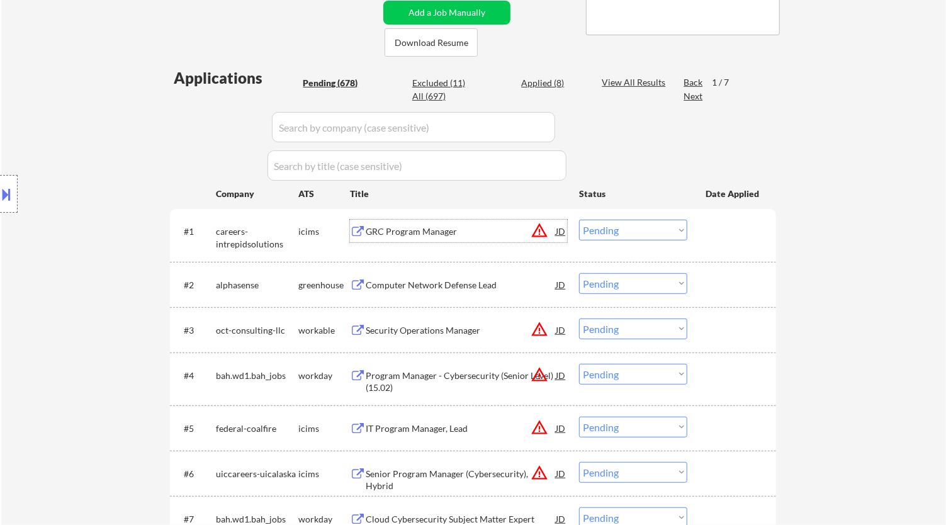
click at [421, 235] on div "GRC Program Manager" at bounding box center [461, 231] width 190 height 13
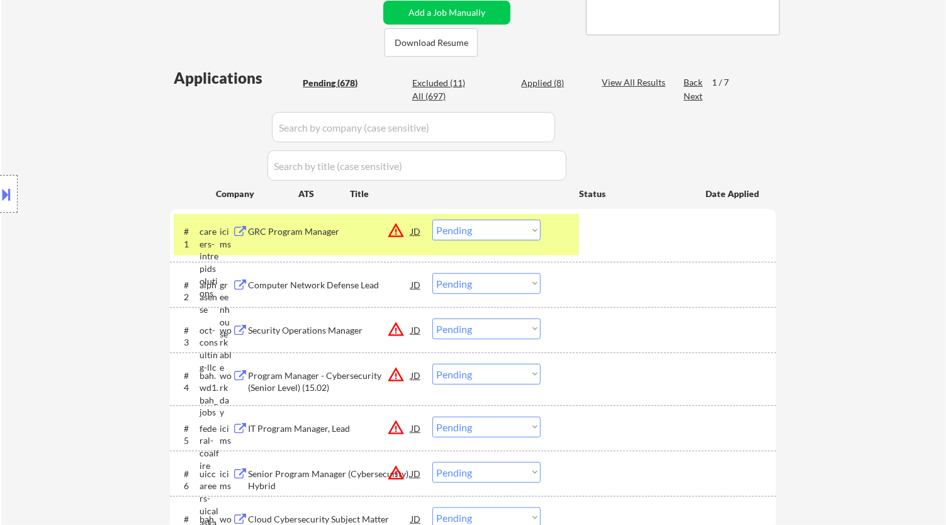
click at [524, 229] on select "Choose an option... Pending Applied Excluded (Questions) Excluded (Expired) Exc…" at bounding box center [487, 230] width 108 height 21
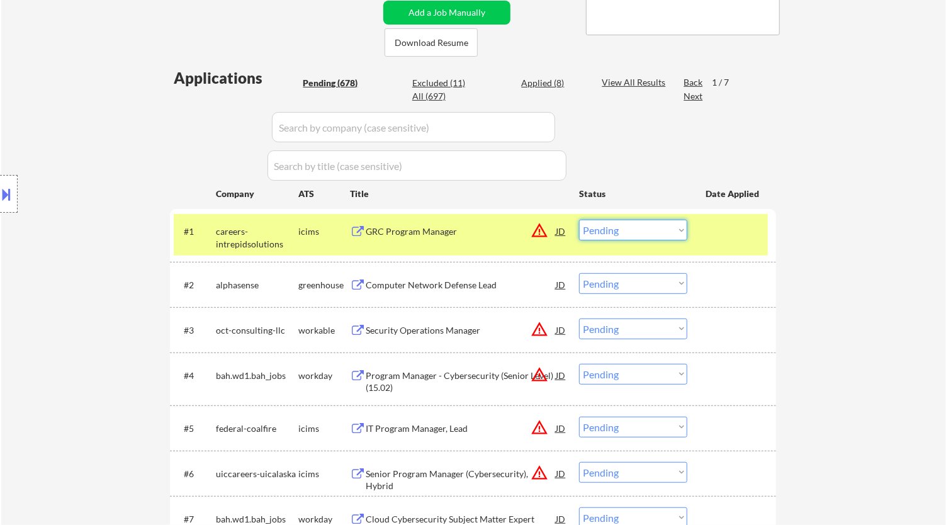
drag, startPoint x: 637, startPoint y: 229, endPoint x: 637, endPoint y: 237, distance: 8.8
click at [637, 229] on select "Choose an option... Pending Applied Excluded (Questions) Excluded (Expired) Exc…" at bounding box center [633, 230] width 108 height 21
click at [672, 232] on select "Choose an option... Pending Applied Excluded (Questions) Excluded (Expired) Exc…" at bounding box center [633, 230] width 108 height 21
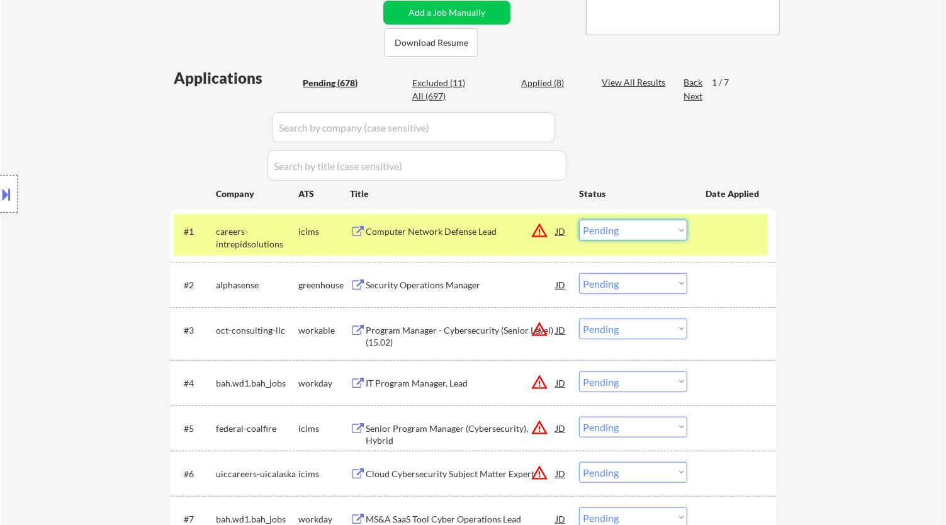
drag, startPoint x: 680, startPoint y: 232, endPoint x: 630, endPoint y: 263, distance: 58.5
click at [680, 232] on select "Choose an option... Pending Applied Excluded (Questions) Excluded (Expired) Exc…" at bounding box center [633, 230] width 108 height 21
click at [579, 220] on select "Choose an option... Pending Applied Excluded (Questions) Excluded (Expired) Exc…" at bounding box center [633, 230] width 108 height 21
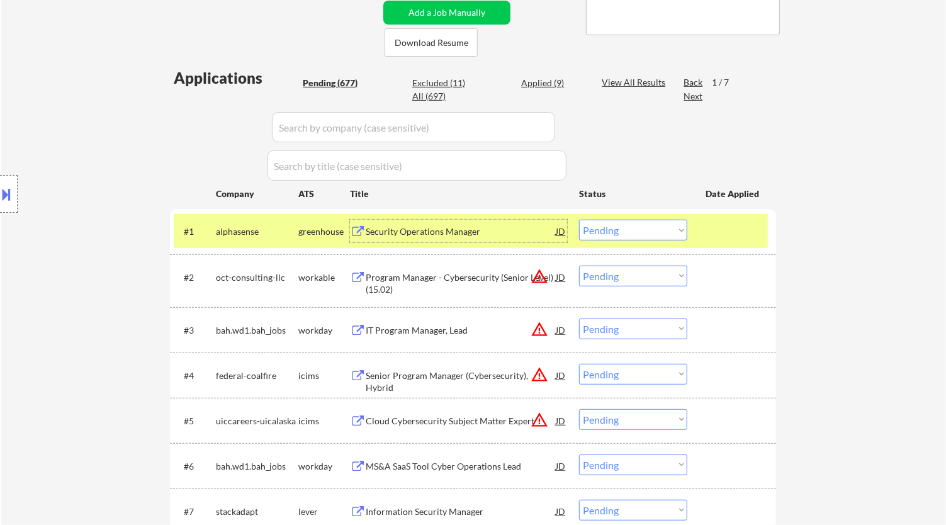
click at [470, 241] on div "Security Operations Manager" at bounding box center [461, 231] width 190 height 23
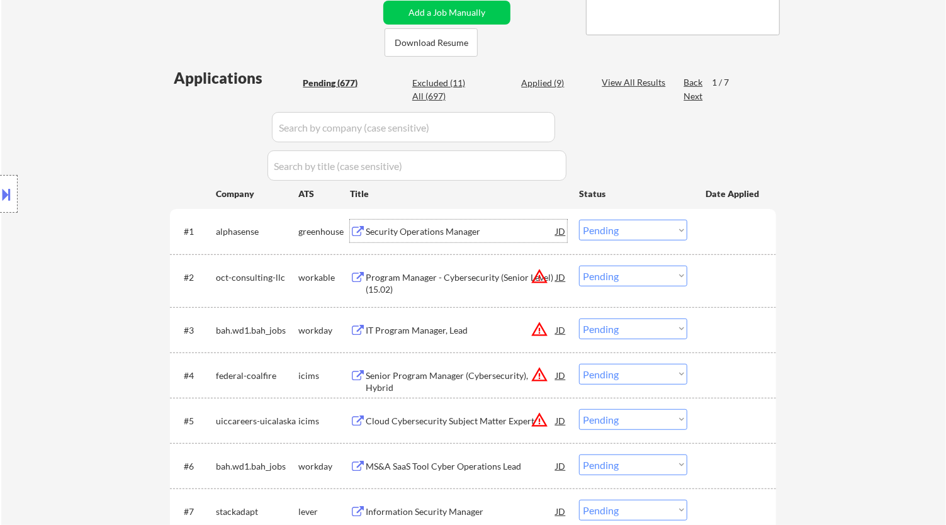
click at [631, 231] on select "Choose an option... Pending Applied Excluded (Questions) Excluded (Expired) Exc…" at bounding box center [633, 230] width 108 height 21
click at [579, 220] on select "Choose an option... Pending Applied Excluded (Questions) Excluded (Expired) Exc…" at bounding box center [633, 230] width 108 height 21
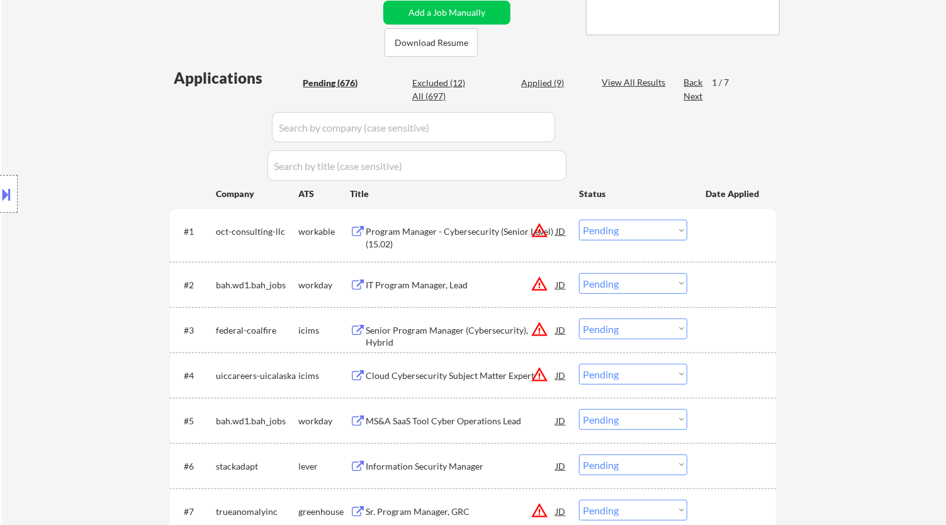
click at [477, 228] on div "Program Manager - Cybersecurity (Senior Level) (15.02)" at bounding box center [461, 237] width 190 height 25
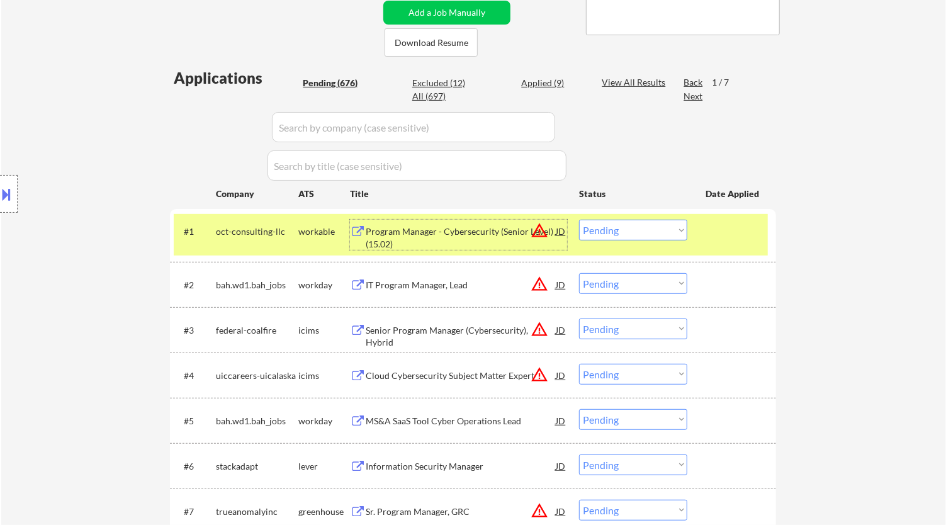
click at [618, 228] on select "Choose an option... Pending Applied Excluded (Questions) Excluded (Expired) Exc…" at bounding box center [633, 230] width 108 height 21
click at [579, 220] on select "Choose an option... Pending Applied Excluded (Questions) Excluded (Expired) Exc…" at bounding box center [633, 230] width 108 height 21
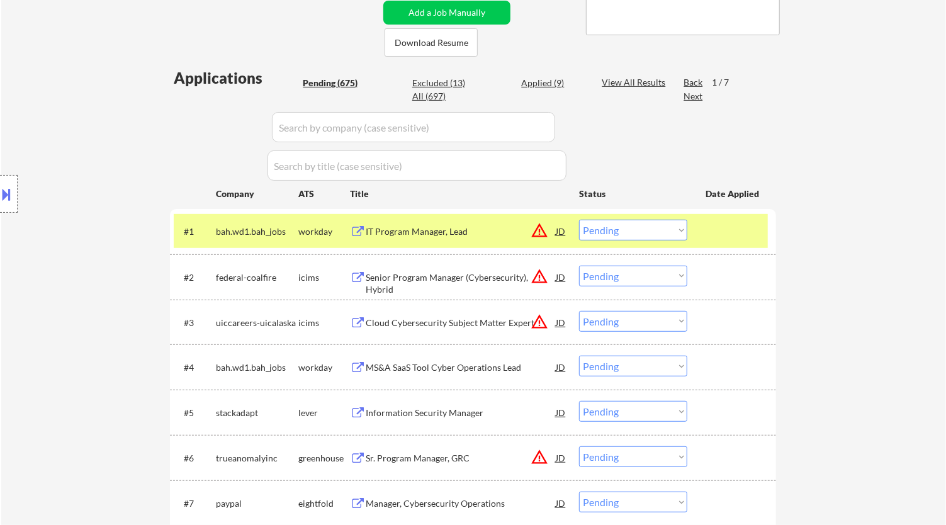
click at [511, 232] on div "IT Program Manager, Lead" at bounding box center [461, 231] width 190 height 13
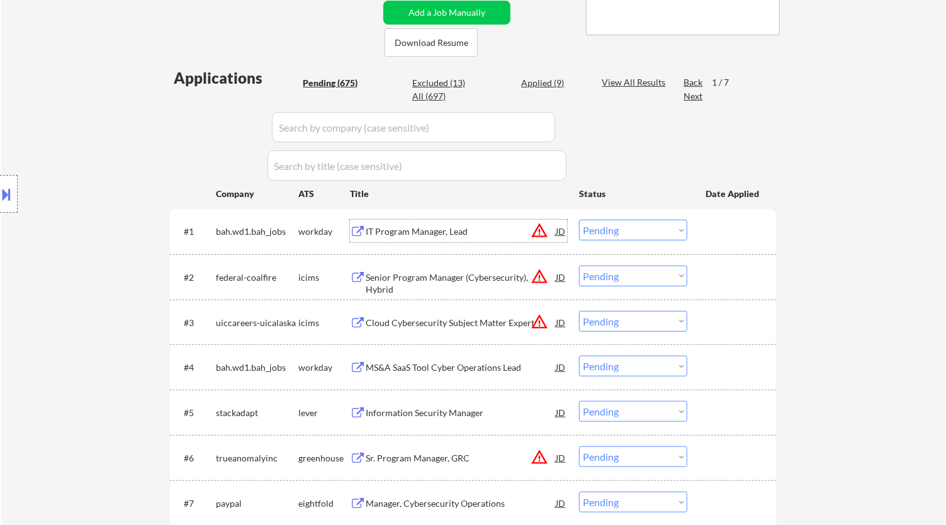
click at [1, 190] on button at bounding box center [7, 194] width 14 height 21
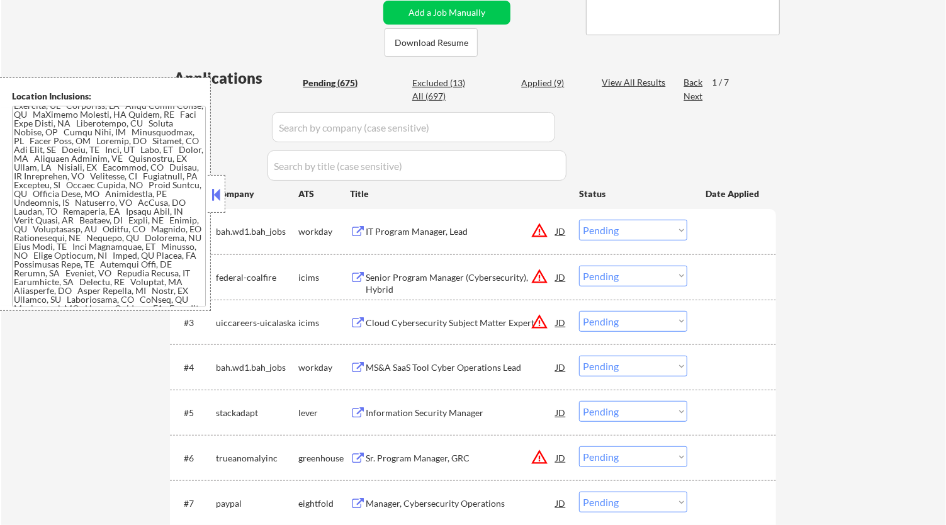
click at [218, 195] on button at bounding box center [217, 194] width 14 height 19
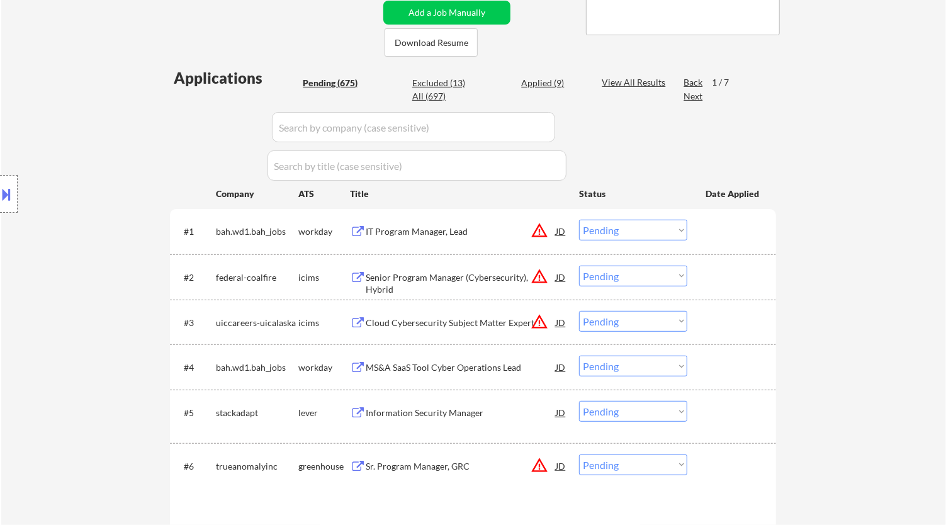
click at [663, 228] on select "Choose an option... Pending Applied Excluded (Questions) Excluded (Expired) Exc…" at bounding box center [633, 230] width 108 height 21
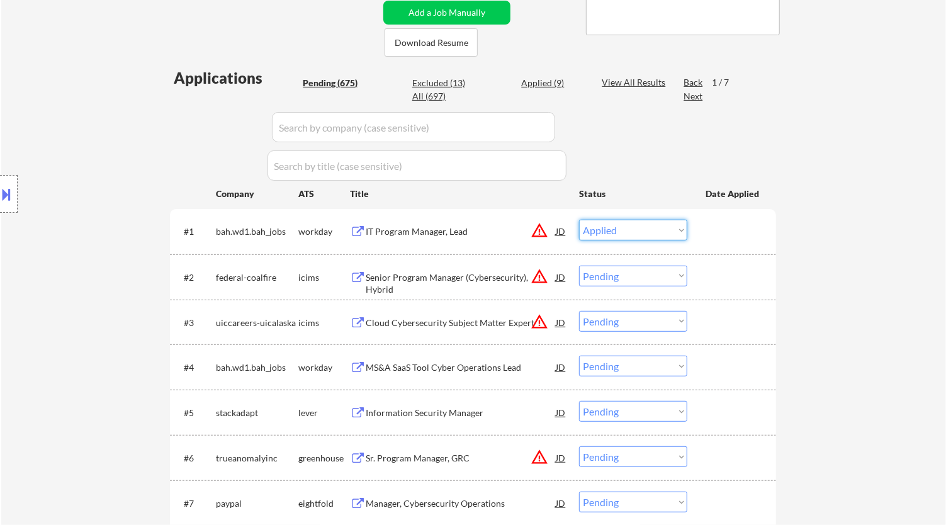
click at [579, 220] on select "Choose an option... Pending Applied Excluded (Questions) Excluded (Expired) Exc…" at bounding box center [633, 230] width 108 height 21
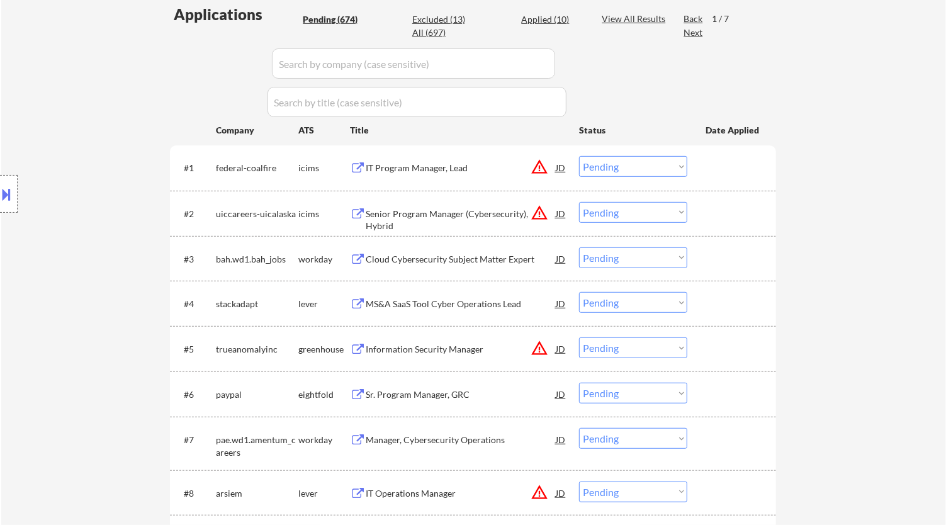
scroll to position [419, 0]
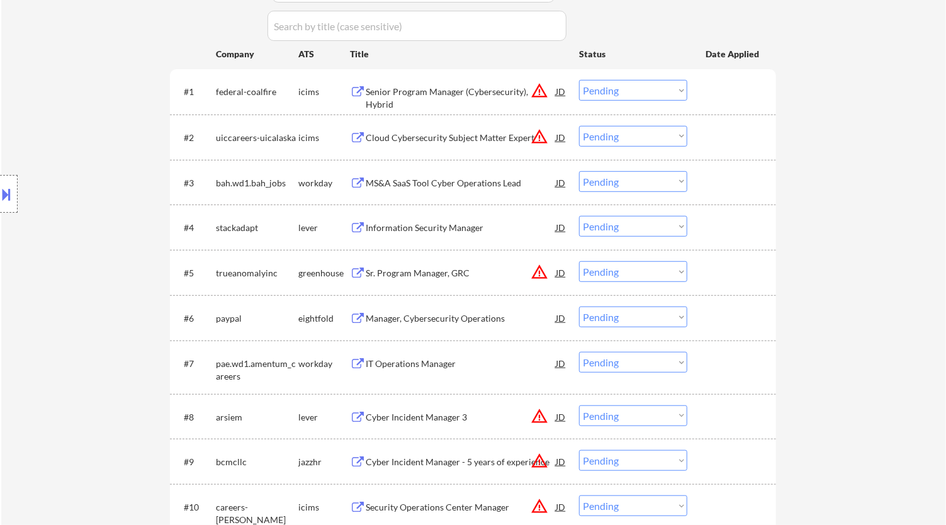
click at [467, 234] on div "Information Security Manager" at bounding box center [461, 227] width 190 height 23
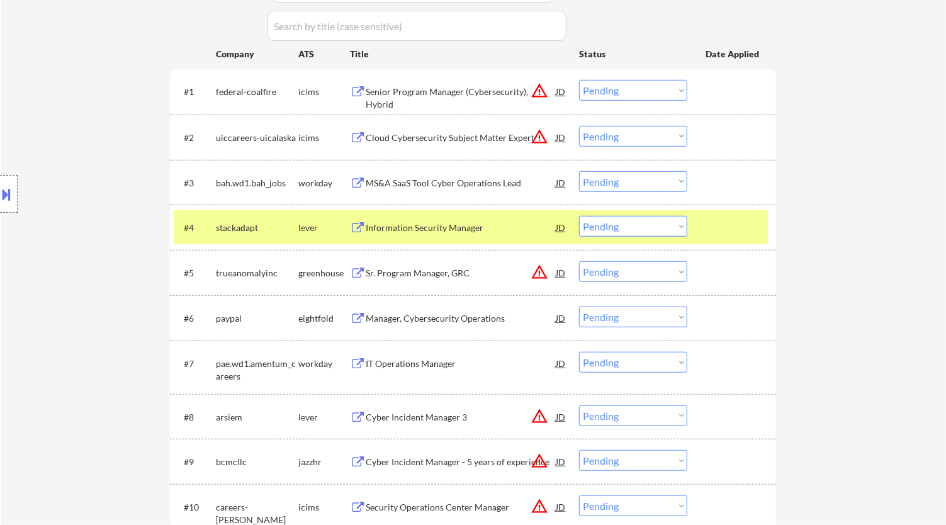
click at [674, 230] on select "Choose an option... Pending Applied Excluded (Questions) Excluded (Expired) Exc…" at bounding box center [633, 226] width 108 height 21
click at [579, 216] on select "Choose an option... Pending Applied Excluded (Questions) Excluded (Expired) Exc…" at bounding box center [633, 226] width 108 height 21
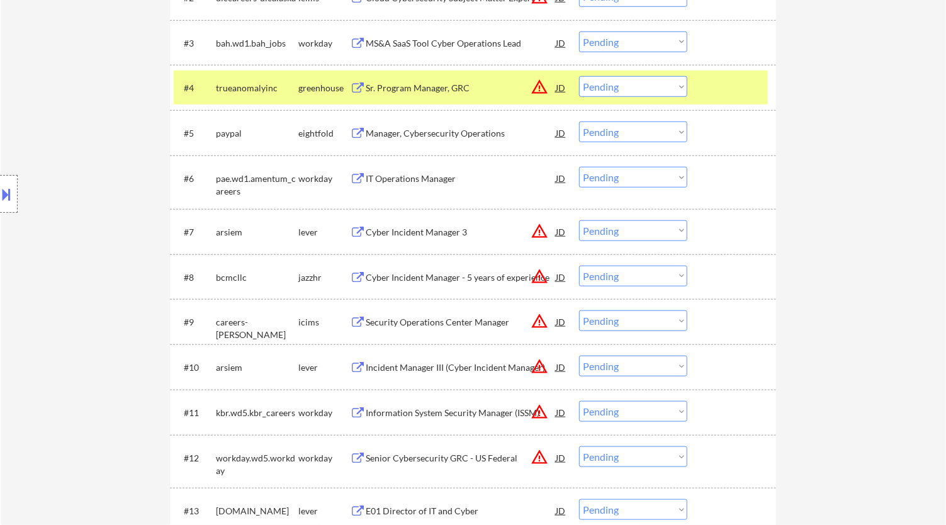
scroll to position [489, 0]
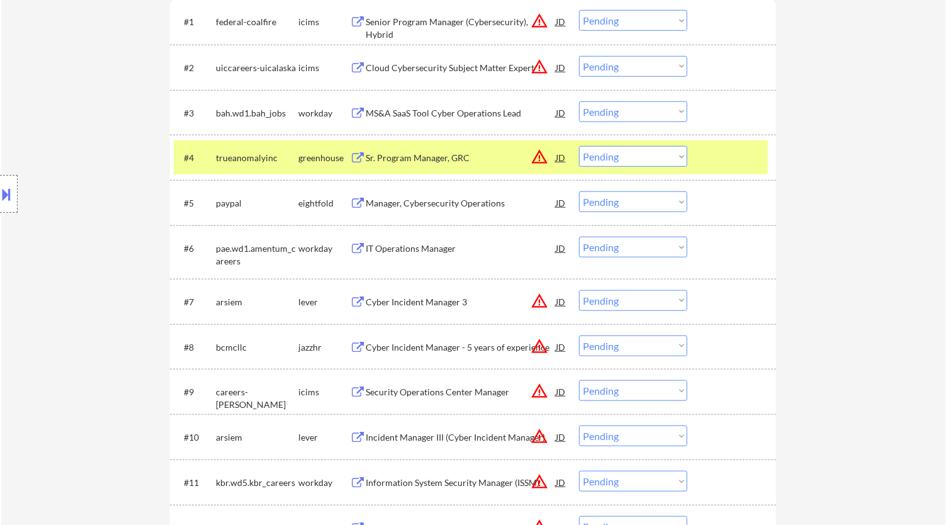
click at [496, 156] on div "Sr. Program Manager, GRC" at bounding box center [461, 158] width 190 height 13
